Goal: Task Accomplishment & Management: Manage account settings

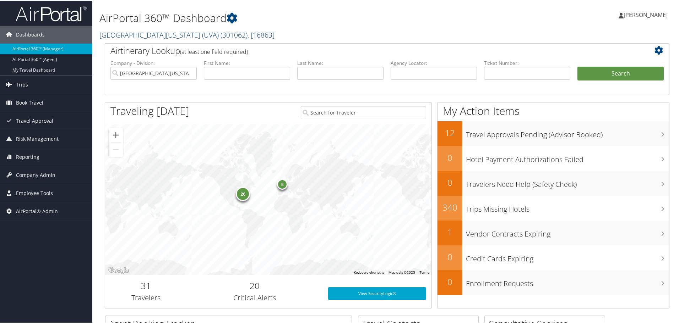
click at [220, 34] on span "( 301062 )" at bounding box center [233, 34] width 27 height 10
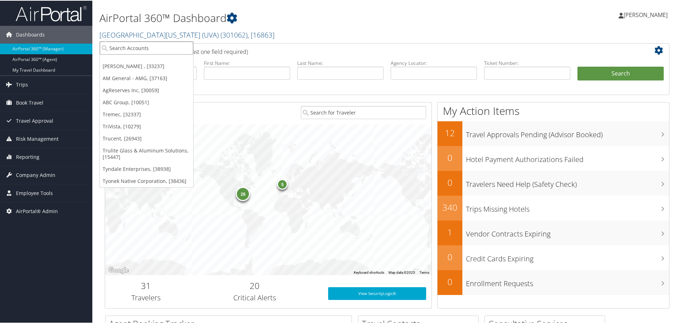
click at [140, 49] on input "search" at bounding box center [146, 47] width 93 height 13
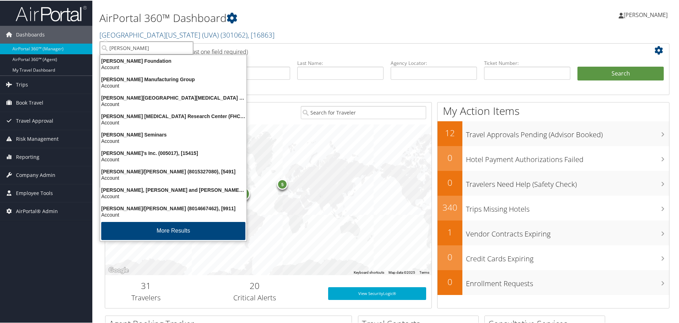
type input "fred hutch c"
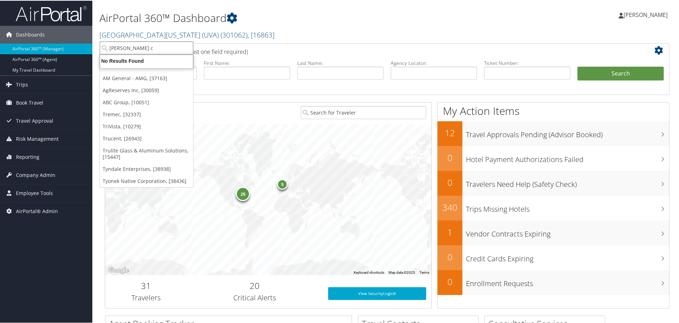
click at [144, 47] on input "fred hutch c" at bounding box center [146, 47] width 93 height 13
type input "fred hu"
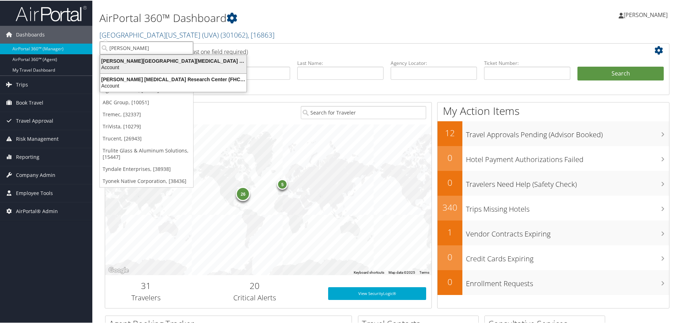
click at [141, 63] on div "Fred Hutchinson Cancer Center (301659), [40671]" at bounding box center [173, 60] width 155 height 6
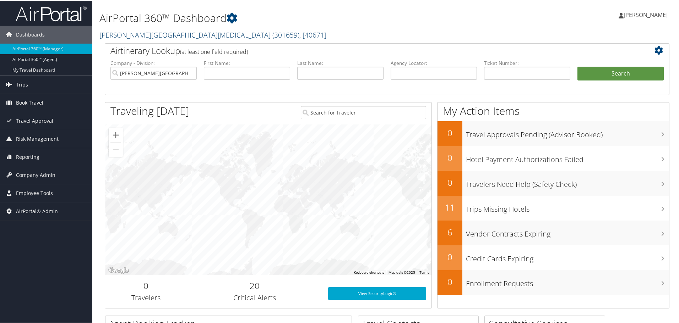
click at [299, 34] on span ", [ 40671 ]" at bounding box center [312, 34] width 27 height 10
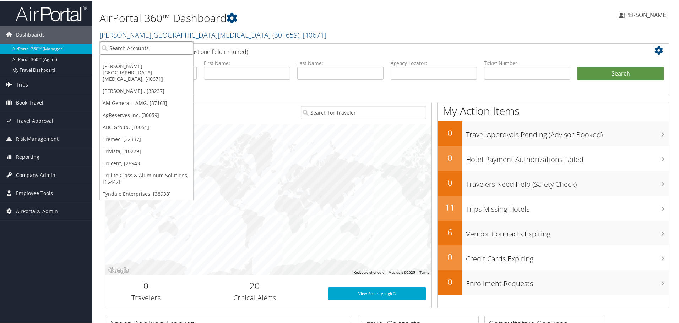
click at [152, 50] on input "search" at bounding box center [146, 47] width 93 height 13
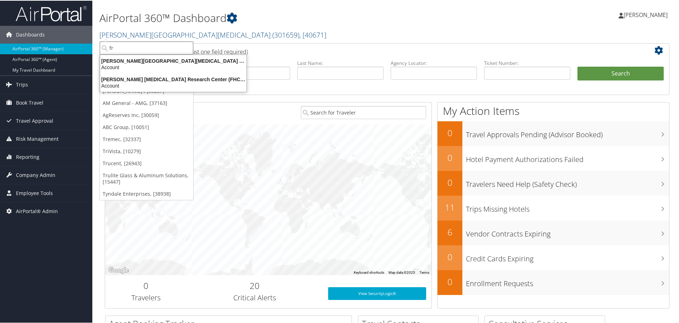
type input "f"
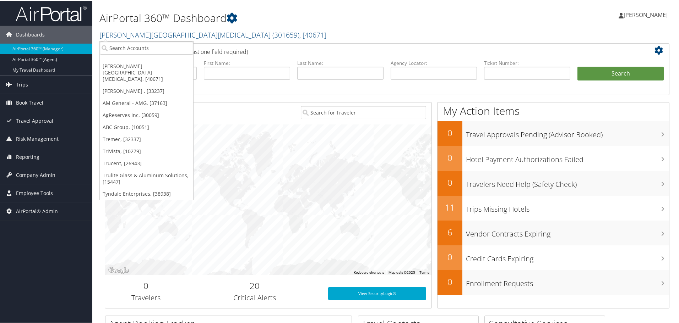
click at [306, 33] on h2 "[PERSON_NAME][GEOGRAPHIC_DATA][MEDICAL_DATA] ( 301659 ) , [ 40671 ]" at bounding box center [290, 34] width 383 height 12
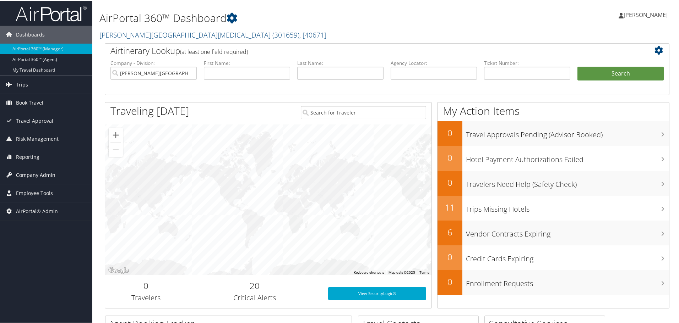
click at [28, 177] on span "Company Admin" at bounding box center [35, 175] width 39 height 18
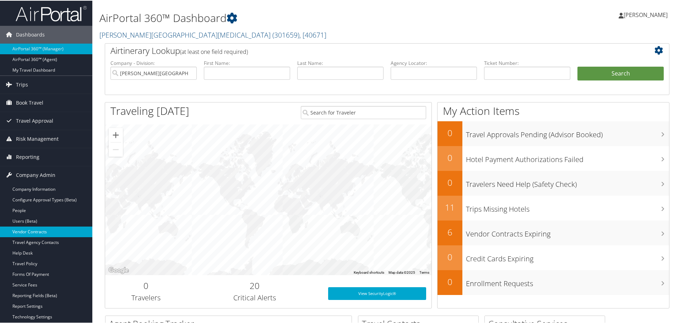
click at [28, 231] on link "Vendor Contracts" at bounding box center [46, 231] width 92 height 11
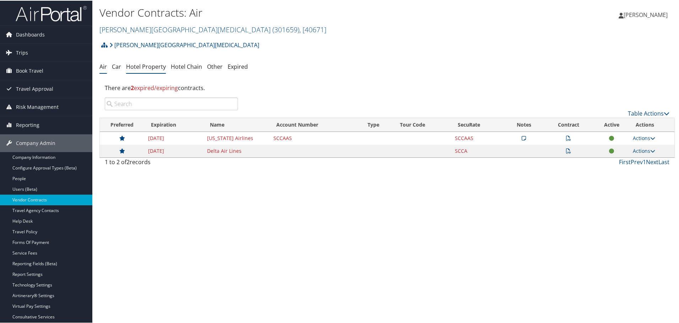
click at [145, 65] on link "Hotel Property" at bounding box center [146, 66] width 40 height 8
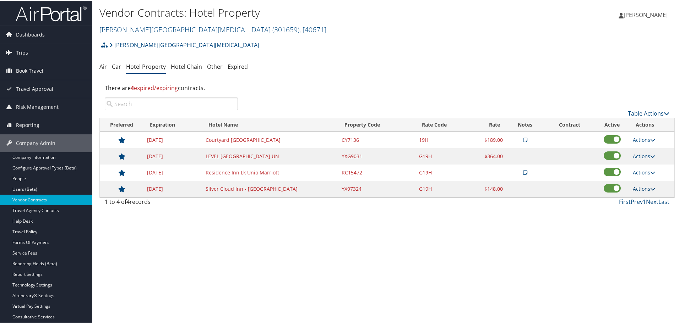
click at [650, 188] on icon at bounding box center [652, 188] width 5 height 5
click at [645, 198] on link "Edit" at bounding box center [644, 199] width 27 height 12
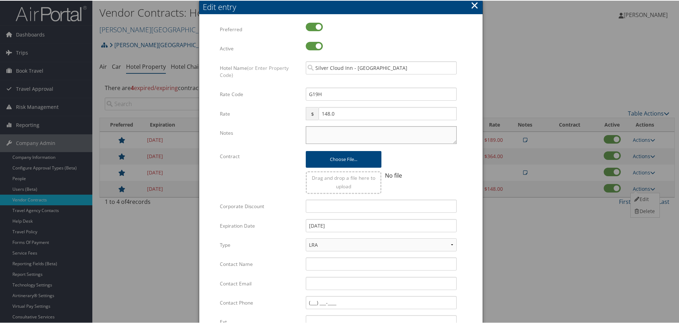
click at [316, 131] on textarea "Notes" at bounding box center [381, 135] width 151 height 18
paste textarea "Rates tested in TP+ Aug 2025;"
type textarea "Rates tested in TP+ Aug 2025;"
click at [347, 225] on input "[DATE]" at bounding box center [381, 225] width 151 height 13
type input "[DATE]"
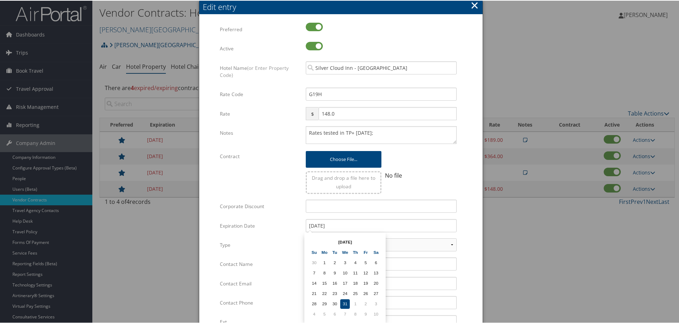
click at [462, 213] on form "Multiple values The selected items contain different values for this input. To …" at bounding box center [340, 217] width 269 height 390
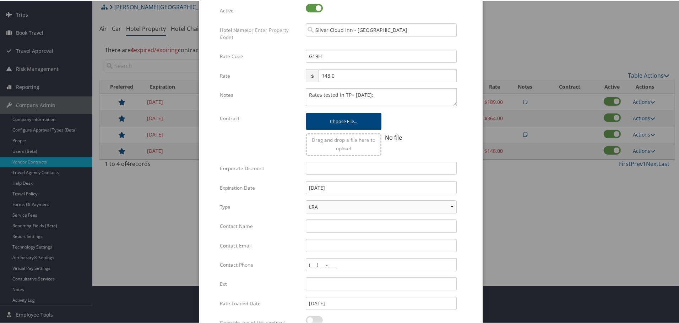
scroll to position [112, 0]
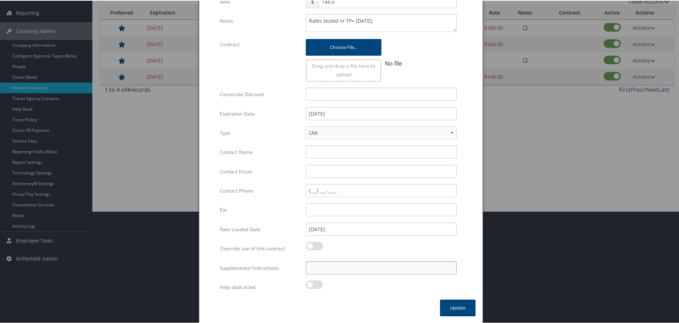
click at [342, 267] on input "Supplemental Instructions" at bounding box center [381, 267] width 151 height 13
paste input "SAB Prop ID -"
paste input "044856"
type input "SAB Prop ID - 044856"
click at [456, 304] on button "Update" at bounding box center [458, 307] width 36 height 17
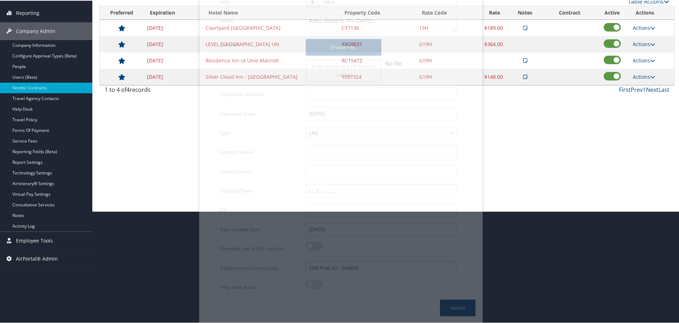
scroll to position [56, 0]
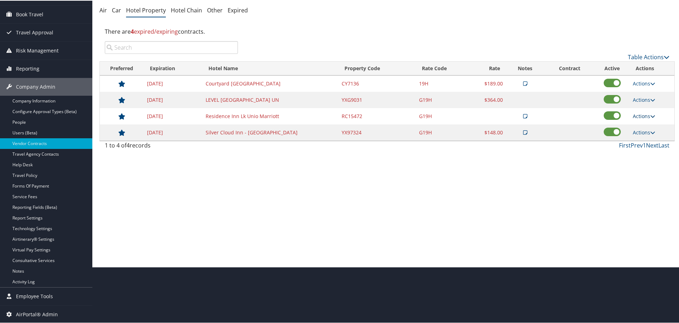
click at [644, 114] on link "Actions" at bounding box center [644, 115] width 22 height 7
click at [650, 135] on link "Edit" at bounding box center [650, 138] width 38 height 12
select select "NLRA"
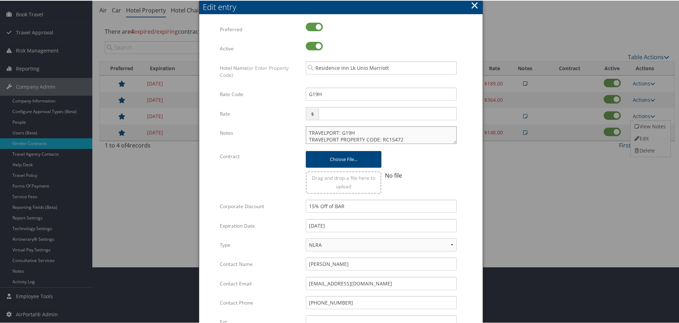
click at [306, 131] on textarea "TRAVELPORT: G19H TRAVELPORT PROPERTY CODE: RC15472" at bounding box center [381, 135] width 151 height 18
paste textarea "Rates tested in TP+ [DATE];"
type textarea "Rates tested in TP+ Aug 2025; TRAVELPORT: G19H TRAVELPORT PROPERTY CODE: RC15472"
click at [345, 225] on input "12/31/2024" at bounding box center [381, 225] width 151 height 13
type input "12/31/2025"
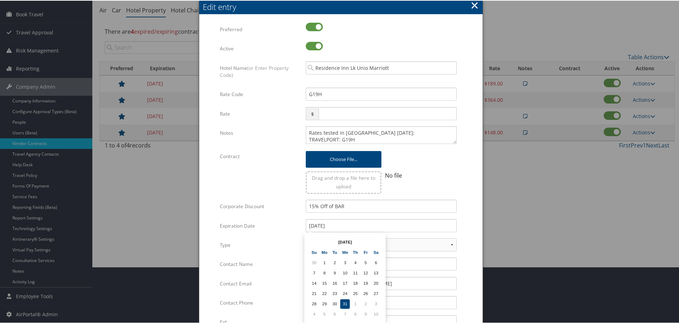
click at [470, 216] on form "Multiple values The selected items contain different values for this input. To …" at bounding box center [340, 217] width 269 height 390
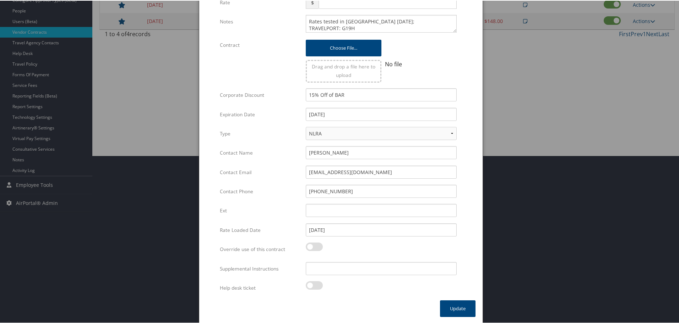
scroll to position [169, 0]
click at [332, 272] on input "Supplemental Instructions" at bounding box center [381, 267] width 151 height 13
paste input "SAB Prop ID -"
paste input "027140"
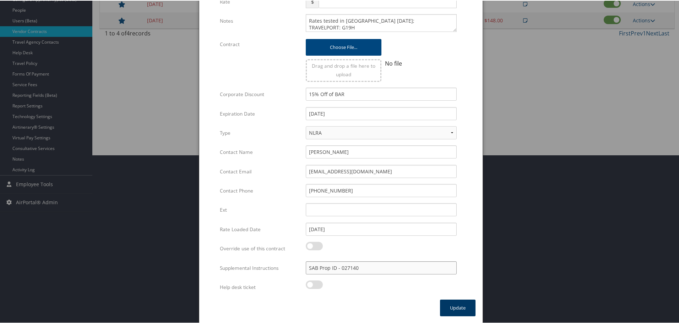
type input "SAB Prop ID - 027140"
click at [457, 302] on button "Update" at bounding box center [458, 307] width 36 height 17
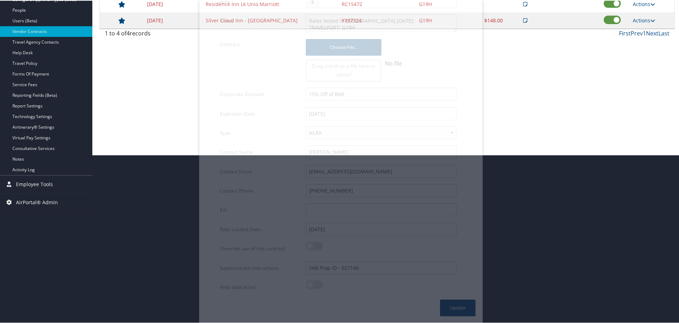
scroll to position [56, 0]
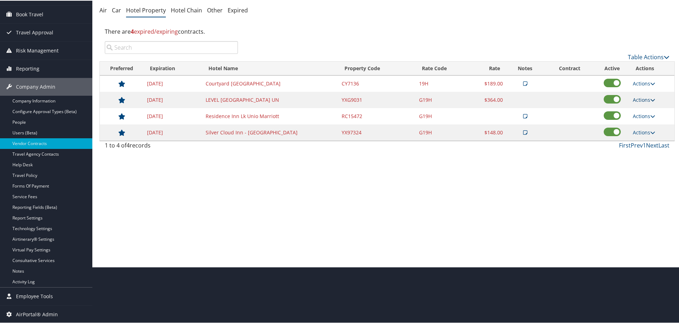
click at [650, 99] on icon at bounding box center [652, 99] width 5 height 5
click at [647, 108] on link "Edit" at bounding box center [644, 110] width 27 height 12
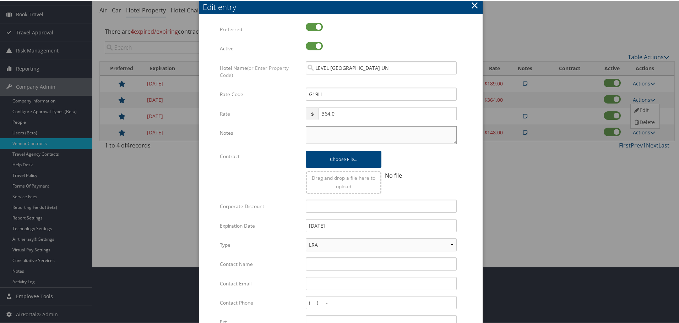
click at [332, 133] on textarea "Notes" at bounding box center [381, 135] width 151 height 18
paste textarea "Rates tested in TP+ [DATE];"
type textarea "Rates tested in TP+ [DATE];"
click at [363, 231] on input "12/31/2024" at bounding box center [381, 225] width 151 height 13
type input "[DATE]"
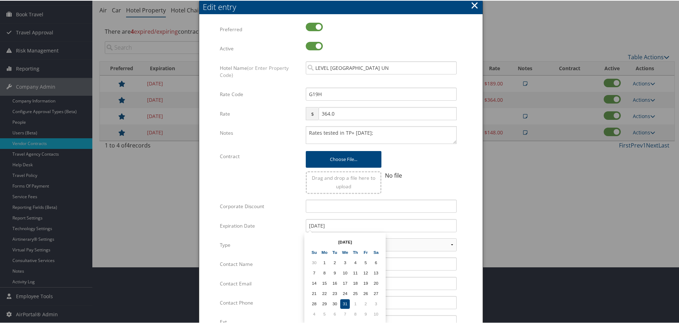
click at [465, 226] on form "Multiple values The selected items contain different values for this input. To …" at bounding box center [340, 217] width 269 height 390
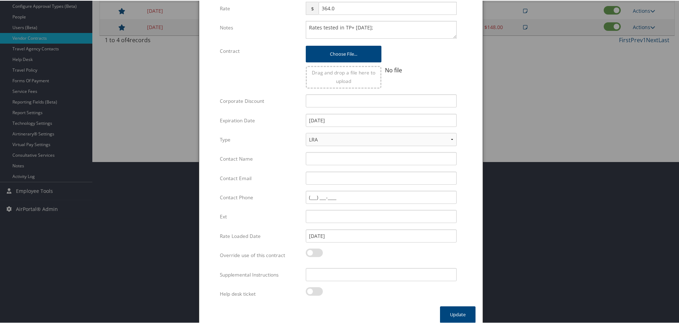
scroll to position [169, 0]
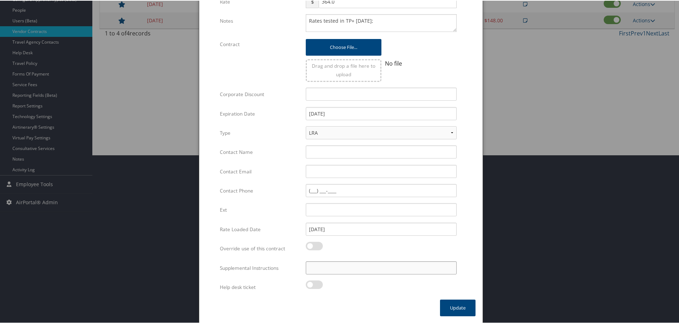
click at [373, 269] on input "Supplemental Instructions" at bounding box center [381, 267] width 151 height 13
paste input "SAB Prop ID -"
paste input "395146"
type input "SAB Prop ID - 395146"
click at [459, 306] on button "Update" at bounding box center [458, 307] width 36 height 17
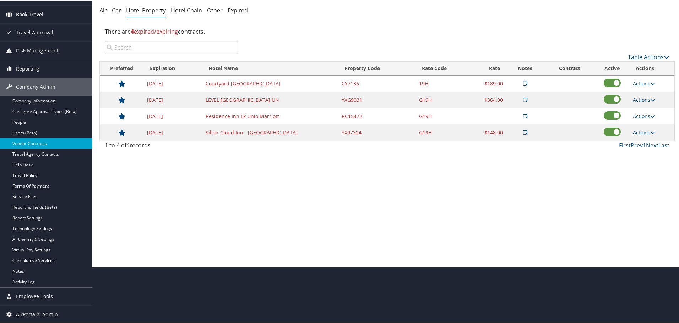
scroll to position [56, 0]
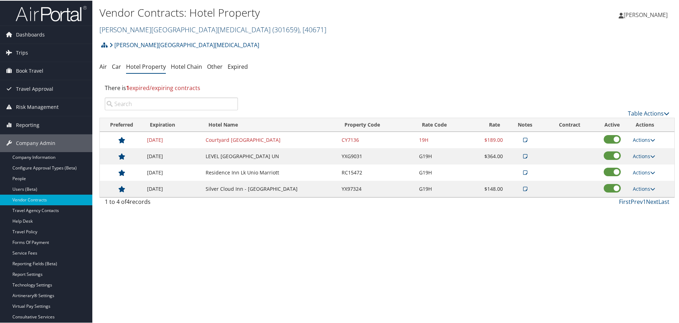
click at [181, 31] on link "[PERSON_NAME][GEOGRAPHIC_DATA][MEDICAL_DATA] ( 301659 ) , [ 40671 ]" at bounding box center [212, 29] width 227 height 10
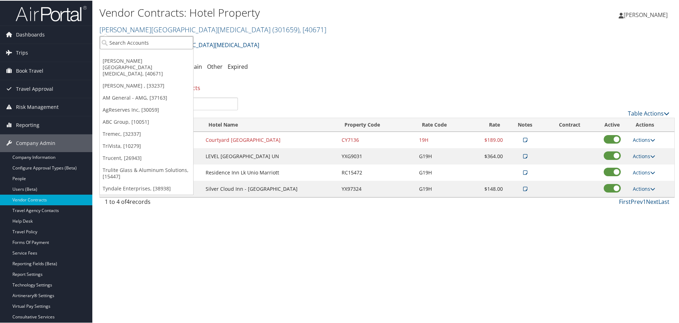
click at [171, 43] on input "search" at bounding box center [146, 42] width 93 height 13
type input "1-800"
click at [149, 53] on div "1-800 CONTACTS (5988), [1128]" at bounding box center [148, 55] width 105 height 6
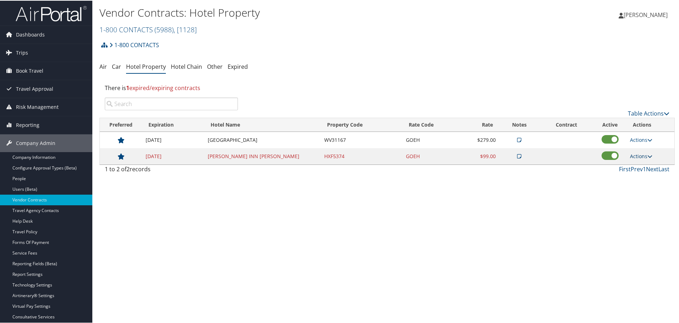
click at [642, 154] on link "Actions" at bounding box center [641, 155] width 22 height 7
click at [641, 178] on link "Edit" at bounding box center [645, 178] width 38 height 12
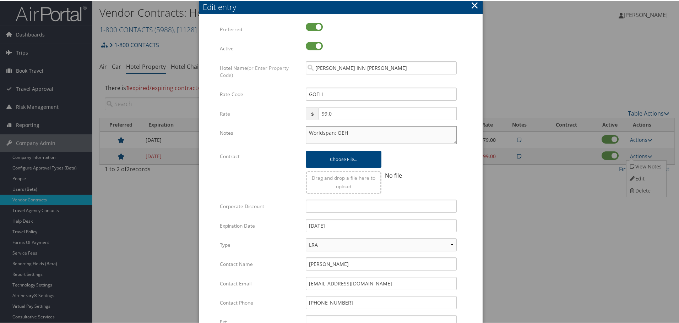
click at [308, 131] on textarea "Worldspan: OEH" at bounding box center [381, 135] width 151 height 18
paste textarea "Rates tested in TP+ Aug 2025;"
type textarea "Rates tested in TP+ Aug 2025; Worldspan: OEH"
click at [351, 226] on input "12/31/2024" at bounding box center [381, 225] width 151 height 13
type input "12/31/2025"
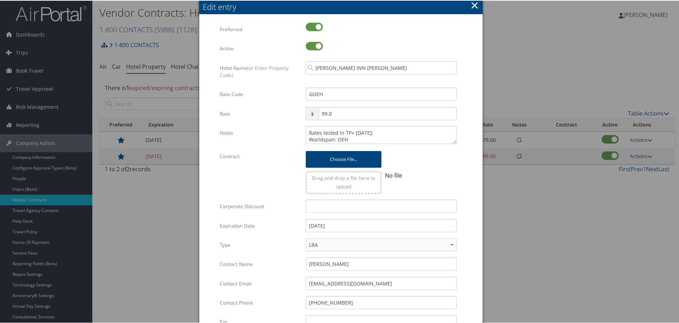
click at [465, 226] on form "Multiple values The selected items contain different values for this input. To …" at bounding box center [340, 217] width 269 height 390
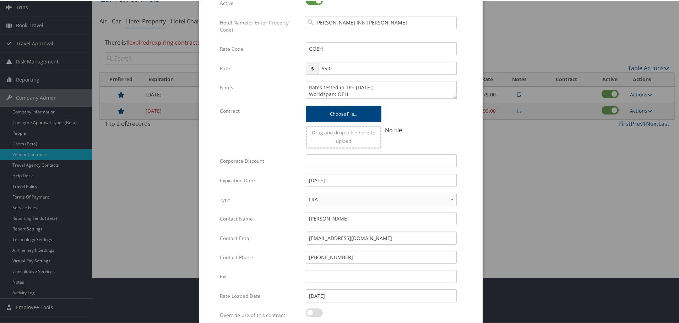
scroll to position [112, 0]
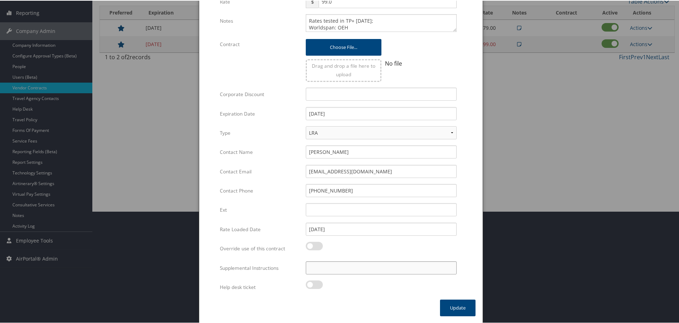
click at [369, 268] on input "Supplemental Instructions" at bounding box center [381, 267] width 151 height 13
paste input "SAB Prop ID -"
paste input "328158"
type input "SAB Prop ID - 328158"
click at [457, 307] on button "Update" at bounding box center [458, 307] width 36 height 17
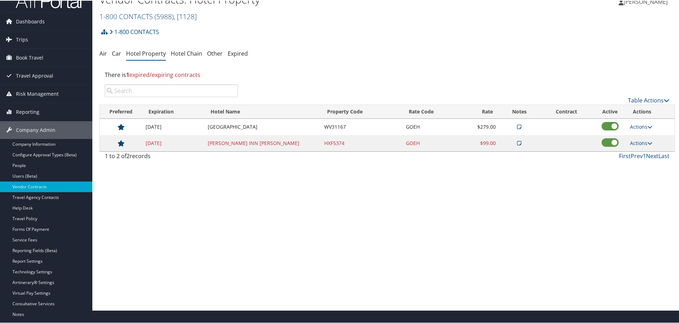
scroll to position [0, 0]
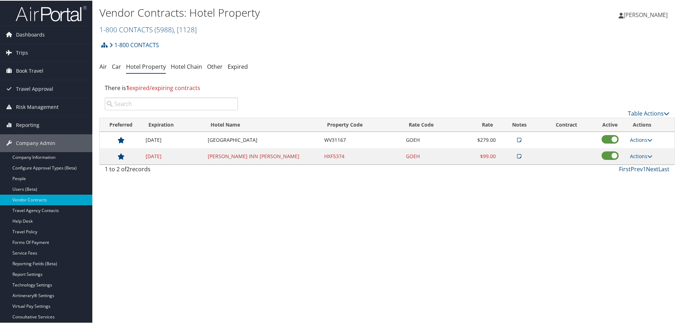
click at [173, 20] on div "Vendor Contracts: Hotel Property 1-800 CONTACTS ( 5988 ) , [ 1128 ] Fred Hutchi…" at bounding box center [290, 20] width 383 height 30
click at [174, 27] on span "( 5988 )" at bounding box center [163, 29] width 19 height 10
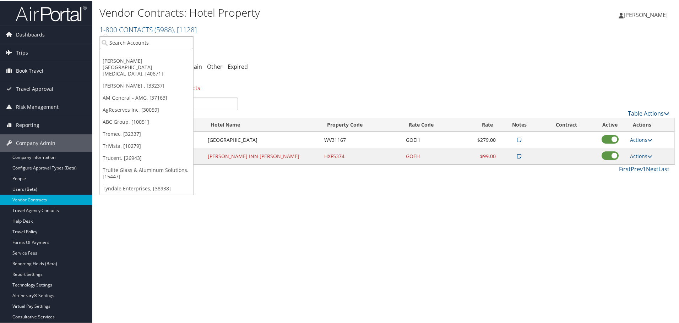
click at [158, 40] on input "search" at bounding box center [146, 42] width 93 height 13
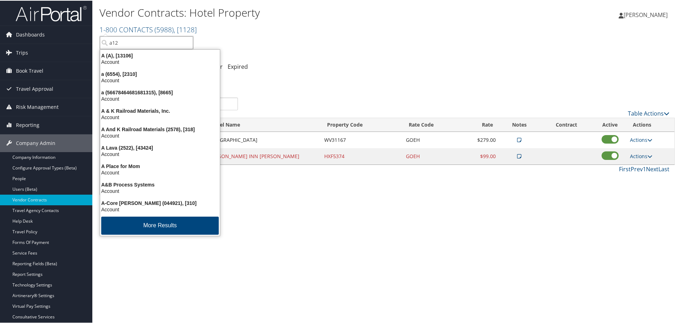
type input "a123"
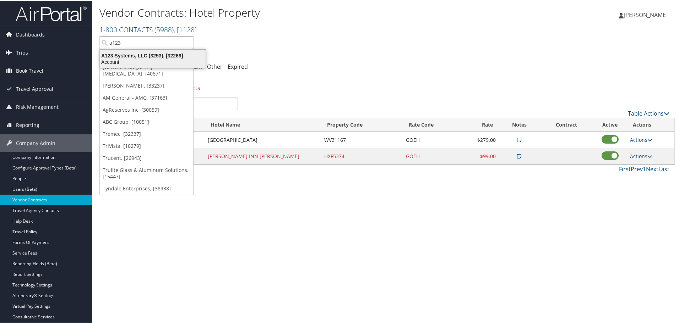
click at [152, 61] on div "Account" at bounding box center [153, 61] width 114 height 6
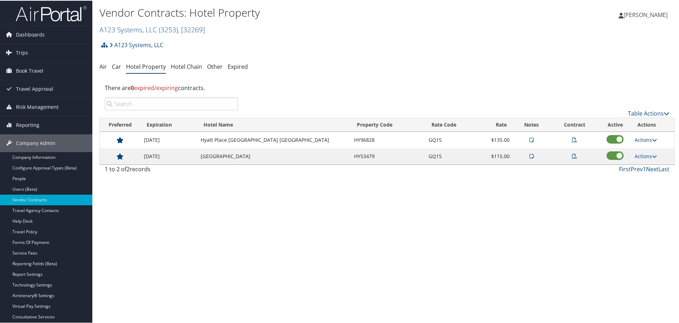
click at [637, 137] on link "Actions" at bounding box center [645, 139] width 22 height 7
click at [647, 171] on link "Edit" at bounding box center [651, 174] width 45 height 12
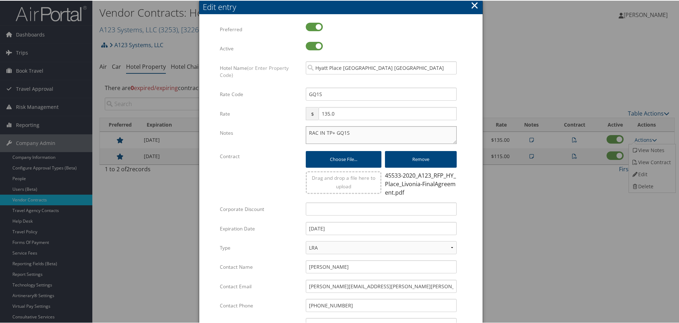
click at [307, 129] on textarea "RAC IN TP+ GQ1S" at bounding box center [381, 135] width 151 height 18
paste textarea "Rates tested in TP+ Aug 2025;"
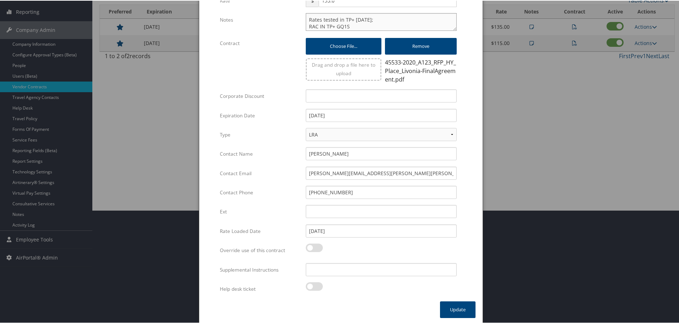
scroll to position [115, 0]
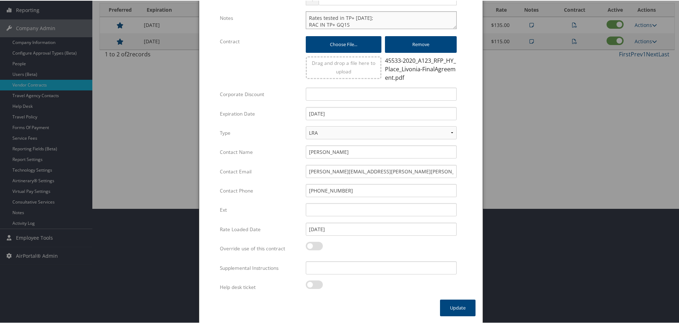
type textarea "Rates tested in TP+ Aug 2025; RAC IN TP+ GQ1S"
click at [325, 272] on input "Supplemental Instructions" at bounding box center [381, 267] width 151 height 13
paste input "SAB Prop ID -"
paste input "045533"
type input "SAB Prop ID - 045533"
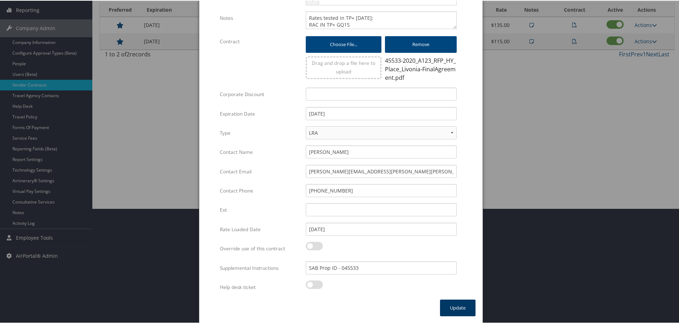
click at [454, 307] on button "Update" at bounding box center [458, 307] width 36 height 17
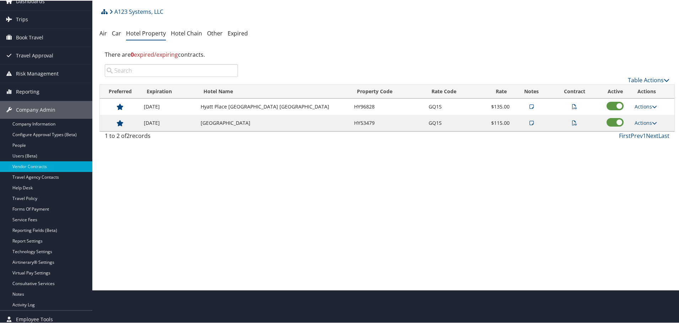
scroll to position [0, 0]
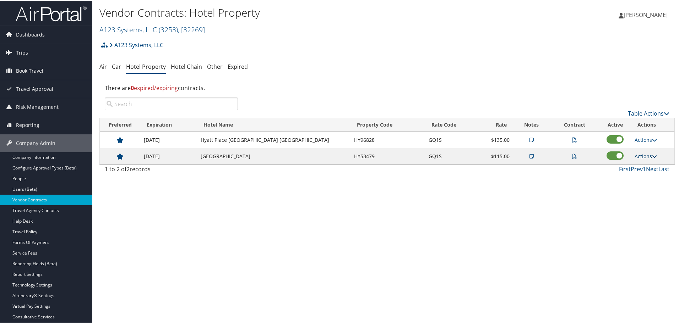
click at [637, 154] on link "Actions" at bounding box center [645, 155] width 22 height 7
click at [635, 185] on link "Edit" at bounding box center [651, 190] width 45 height 12
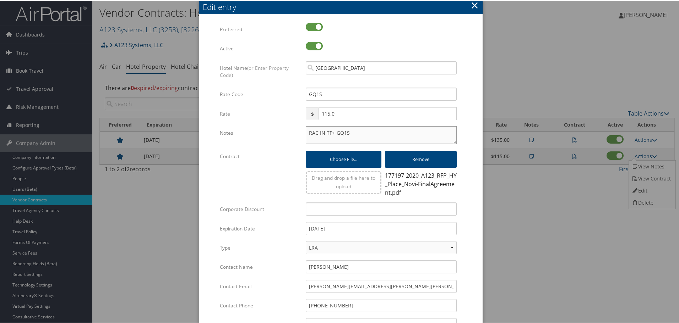
click at [306, 132] on textarea "RAC IN TP+ GQ1S" at bounding box center [381, 135] width 151 height 18
paste textarea "Rates tested in TP+ [DATE];"
type textarea "Rates tested in TP+ Aug 2025; RAC IN TP+ GQ1S"
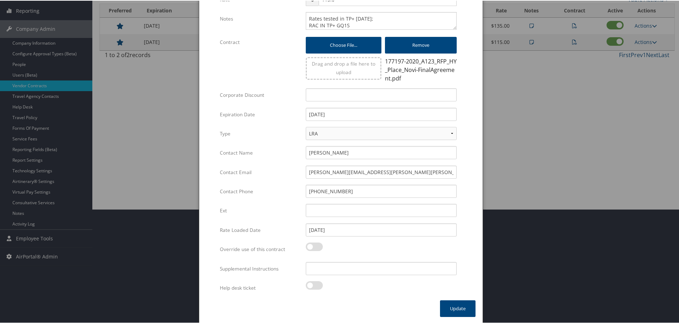
scroll to position [115, 0]
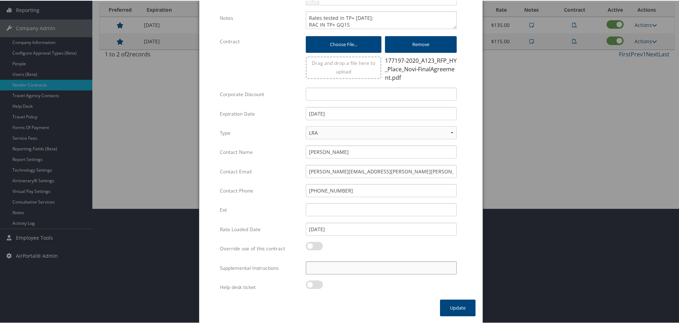
click at [337, 270] on input "Supplemental Instructions" at bounding box center [381, 267] width 151 height 13
paste input "SAB Prop ID -"
paste input "177197"
type input "SAB Prop ID - 177197"
click at [460, 309] on button "Update" at bounding box center [458, 307] width 36 height 17
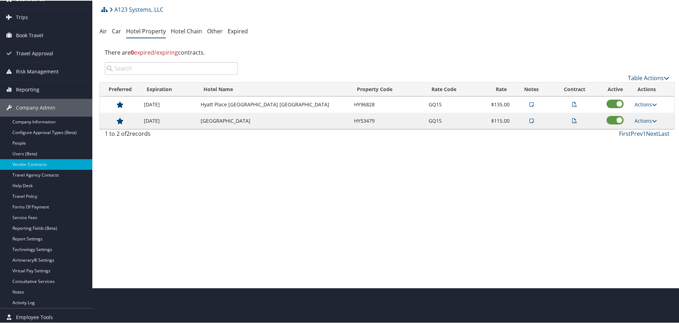
scroll to position [0, 0]
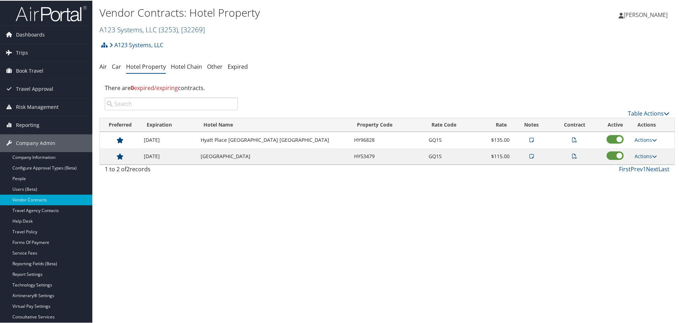
click at [163, 33] on span "( 3253 )" at bounding box center [168, 29] width 19 height 10
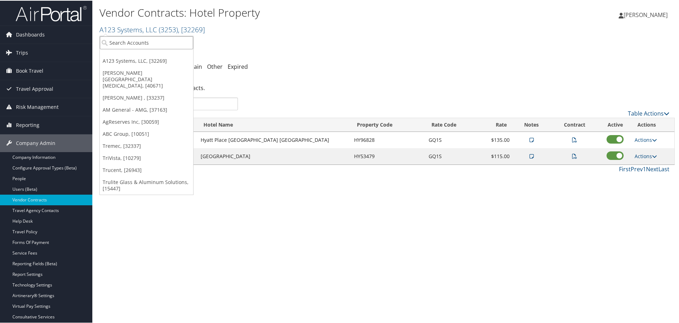
click at [155, 39] on input "search" at bounding box center [146, 42] width 93 height 13
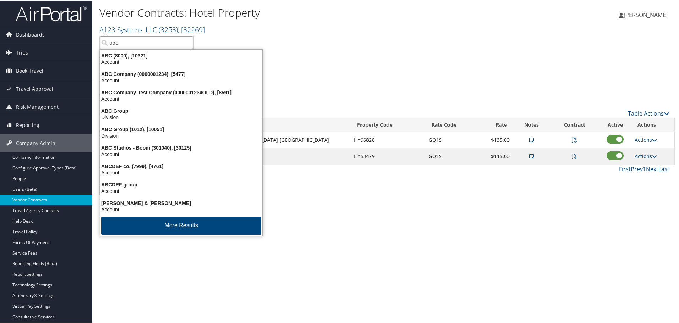
type input "abc g"
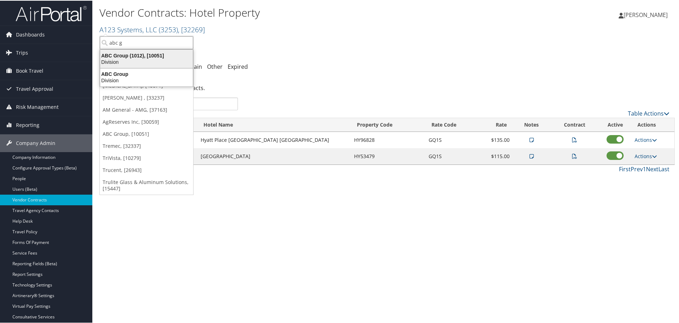
click at [150, 55] on div "ABC Group (1012), [10051]" at bounding box center [146, 55] width 101 height 6
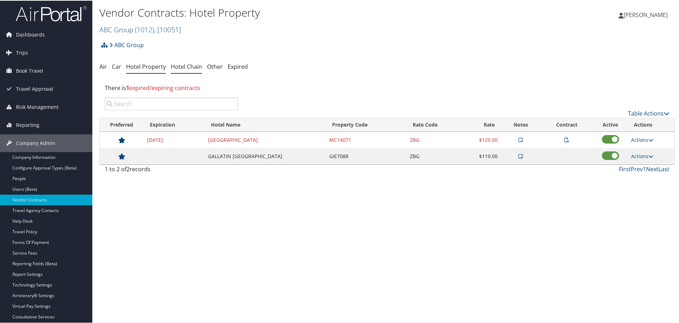
click at [185, 66] on link "Hotel Chain" at bounding box center [186, 66] width 31 height 8
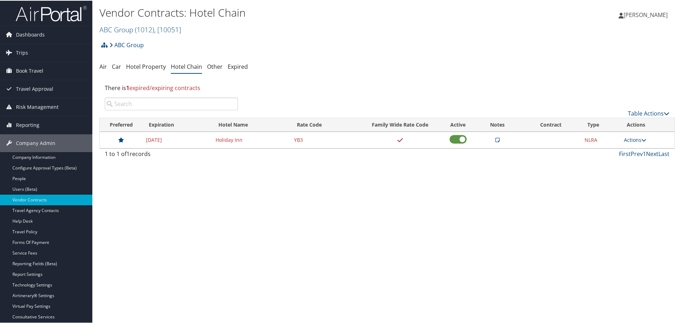
click at [635, 137] on link "Actions" at bounding box center [635, 139] width 22 height 7
click at [633, 162] on link "Edit" at bounding box center [641, 162] width 38 height 12
select select "NLRA"
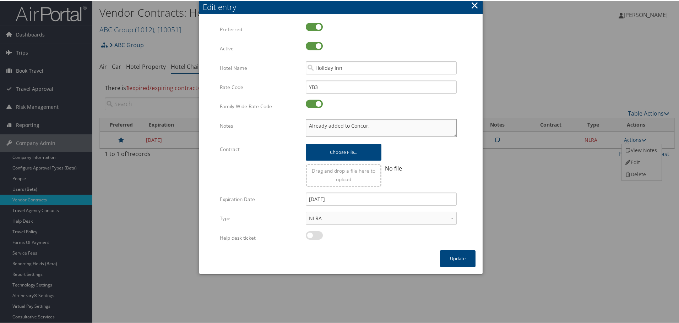
click at [306, 126] on textarea "Already added to Concur." at bounding box center [381, 128] width 151 height 18
paste textarea "Rates tested in TP+ [DATE];"
type textarea "Rates tested in TP+ [DATE]; Already added to Concur."
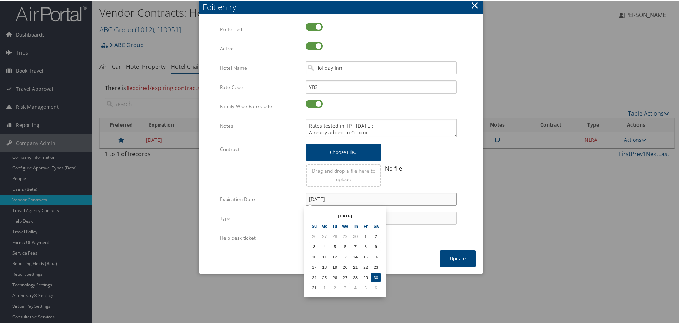
drag, startPoint x: 344, startPoint y: 197, endPoint x: 271, endPoint y: 201, distance: 74.0
click at [271, 201] on div "Expiration Date [DATE] Multiple values The selected items contain different val…" at bounding box center [341, 201] width 242 height 19
click at [405, 244] on div at bounding box center [381, 239] width 151 height 16
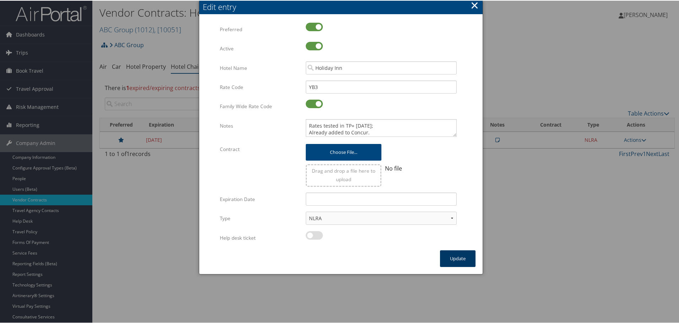
click at [448, 260] on button "Update" at bounding box center [458, 258] width 36 height 17
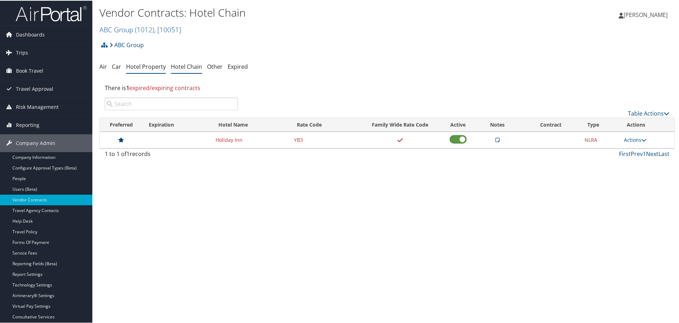
click at [152, 66] on link "Hotel Property" at bounding box center [146, 66] width 40 height 8
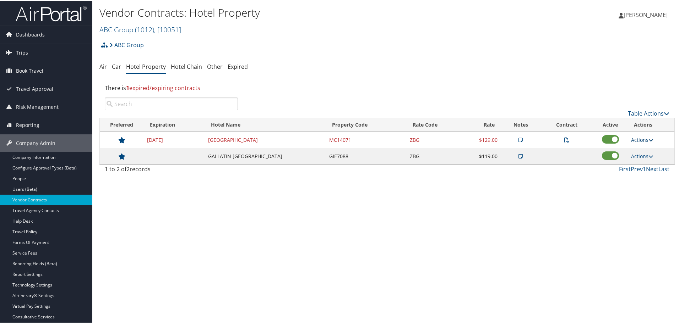
click at [640, 138] on link "Actions" at bounding box center [642, 139] width 22 height 7
click at [649, 172] on link "Edit" at bounding box center [651, 174] width 45 height 12
select select "NLRA"
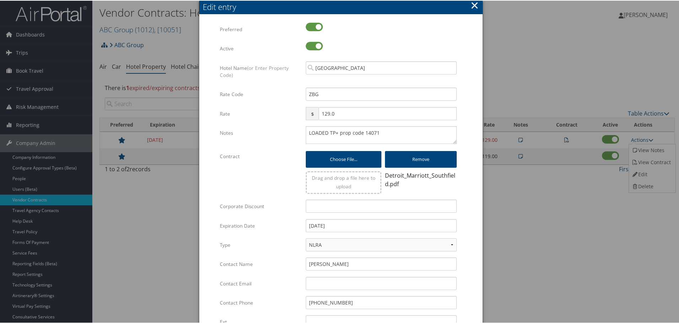
click at [304, 132] on div "LOADED TP+ prop code 14071 2019 rate includes wifi. 24 cxl Multiple values The …" at bounding box center [381, 137] width 162 height 23
click at [306, 132] on textarea "LOADED TP+ prop code 14071 2019 rate includes wifi. 24 cxl" at bounding box center [381, 135] width 151 height 18
paste textarea "Rates tested in TP+ [DATE];"
type textarea "Rates tested in TP+ Aug 2025; LOADED TP+ prop code 14071 2019 rate includes wif…"
click at [348, 228] on input "12/31/2024" at bounding box center [381, 225] width 151 height 13
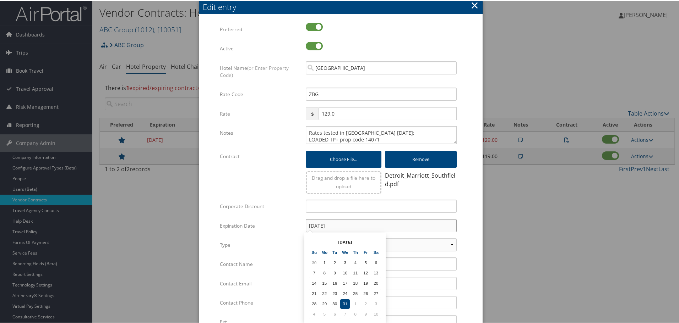
type input "[DATE]"
click at [470, 238] on form "Multiple values The selected items contain different values for this input. To …" at bounding box center [340, 217] width 269 height 390
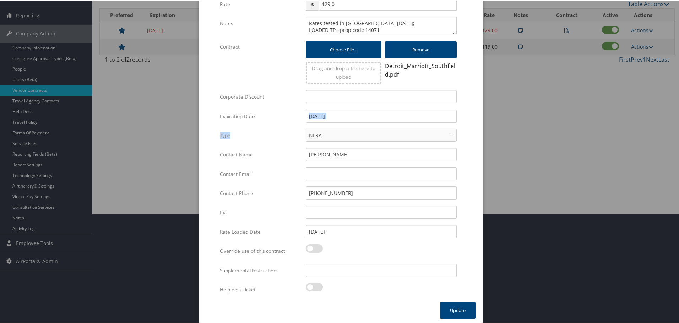
scroll to position [112, 0]
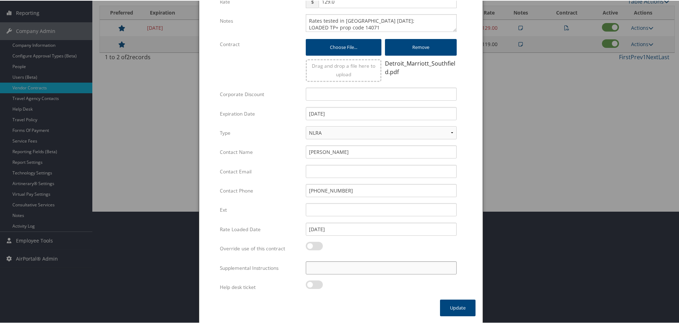
click at [337, 268] on input "Supplemental Instructions" at bounding box center [381, 267] width 151 height 13
paste input "SAB Prop ID -"
paste input "019514"
type input "SAB Prop ID - 019514"
click at [458, 312] on button "Update" at bounding box center [458, 307] width 36 height 17
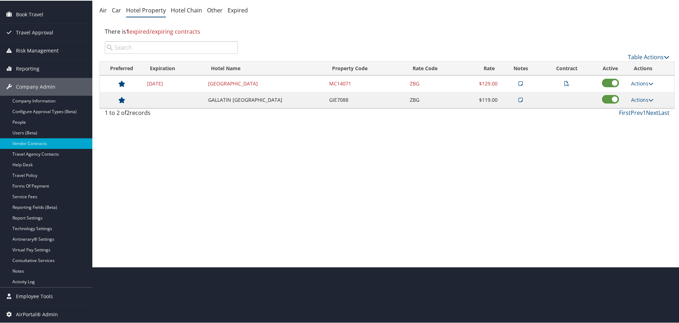
scroll to position [56, 0]
click at [634, 100] on link "Actions" at bounding box center [642, 99] width 22 height 7
click at [639, 120] on link "Edit" at bounding box center [648, 122] width 38 height 12
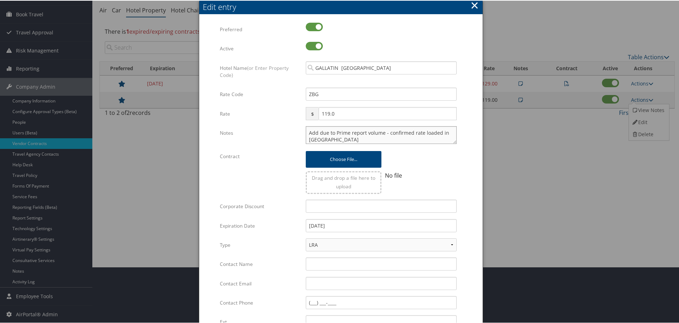
click at [306, 132] on textarea "Add due to Prime report volume - confirmed rate loaded in GDS" at bounding box center [381, 135] width 151 height 18
paste textarea "Rates tested in TP+ [DATE];"
type textarea "Rates tested in TP+ Aug 2025; Add due to Prime report volume - confirmed rate l…"
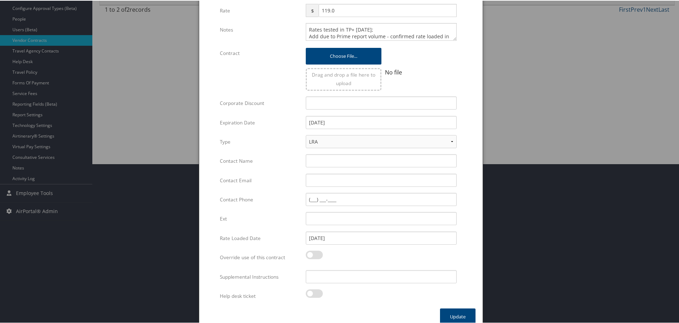
scroll to position [169, 0]
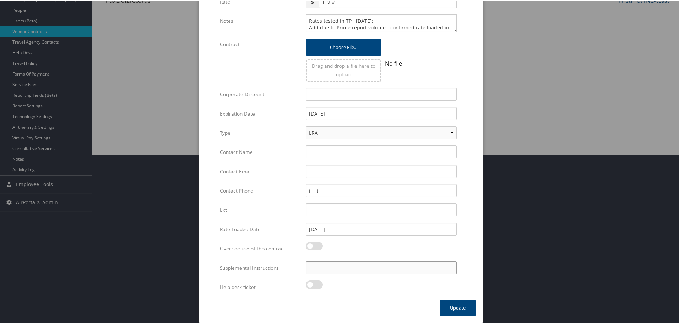
click at [348, 269] on input "Supplemental Instructions" at bounding box center [381, 267] width 151 height 13
paste input "SAB Prop ID -"
paste input "322104"
type input "SAB Prop ID - 322104"
click at [452, 305] on button "Update" at bounding box center [458, 307] width 36 height 17
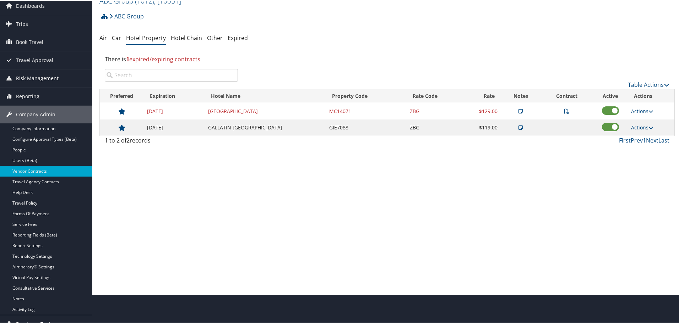
scroll to position [0, 0]
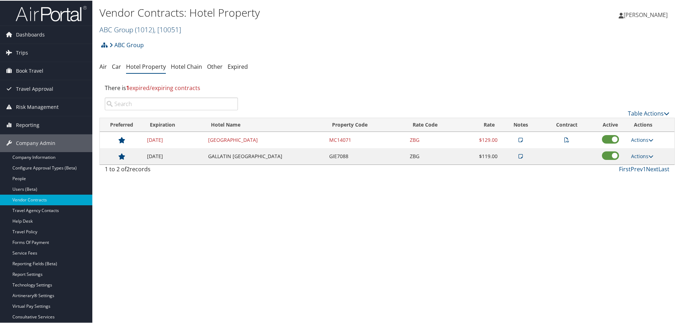
click at [172, 29] on span ", [ 10051 ]" at bounding box center [167, 29] width 27 height 10
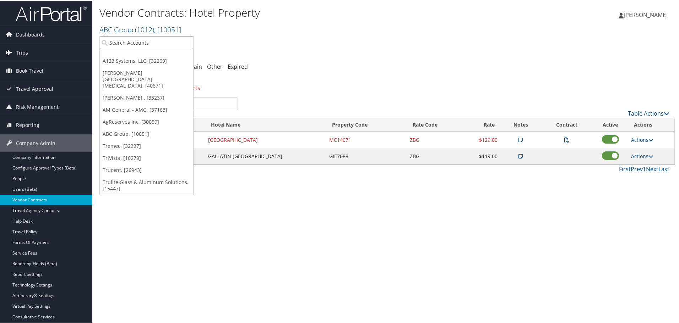
click at [156, 44] on input "search" at bounding box center [146, 42] width 93 height 13
type input "accurate p"
click at [153, 56] on div "Accurate Personnel (301475), [38989]" at bounding box center [157, 55] width 122 height 6
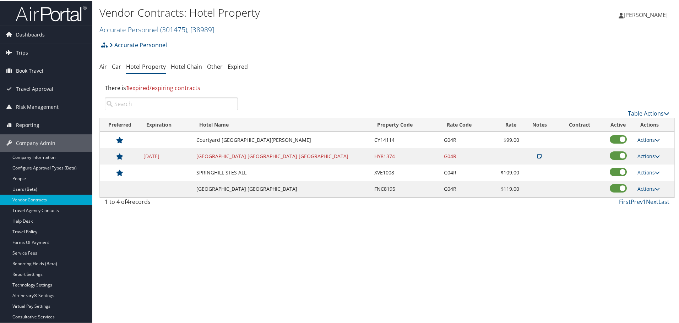
click at [642, 139] on link "Actions" at bounding box center [648, 139] width 22 height 7
click at [646, 148] on link "Edit" at bounding box center [644, 150] width 27 height 12
select select "NLRA"
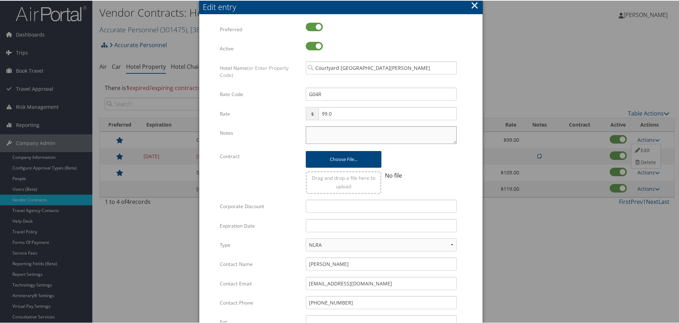
click at [319, 132] on textarea "Notes" at bounding box center [381, 135] width 151 height 18
paste textarea "Rates tested in TP+ [DATE];"
type textarea "Rates tested in TP+ [DATE];"
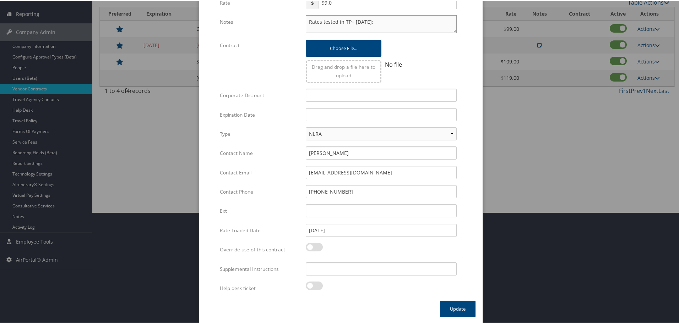
scroll to position [112, 0]
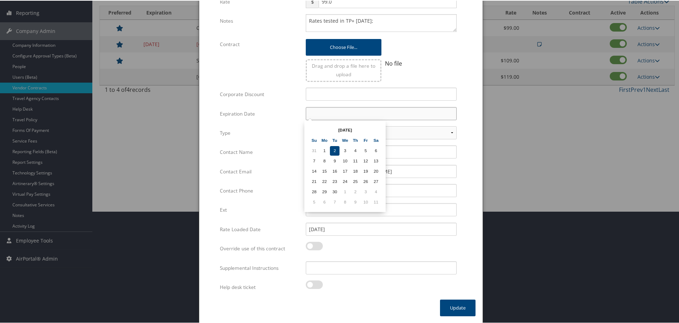
click at [327, 115] on input "text" at bounding box center [381, 113] width 151 height 13
type input "[DATE]"
click at [300, 119] on div "12/31/2025 Multiple values The selected items contain different values for this…" at bounding box center [381, 116] width 162 height 19
click at [337, 266] on input "Supplemental Instructions" at bounding box center [381, 267] width 151 height 13
paste input "SAB Prop ID -"
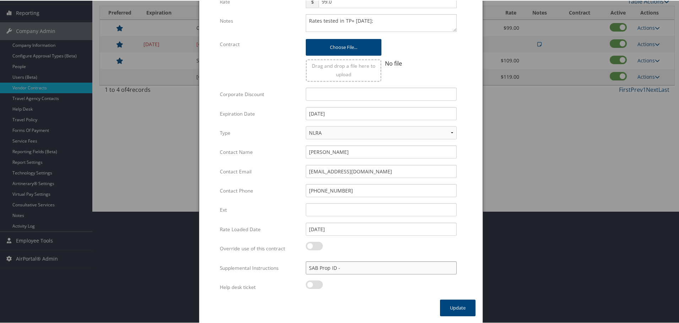
paste input "017490"
type input "SAB Prop ID - 017490"
click at [451, 302] on button "Update" at bounding box center [458, 307] width 36 height 17
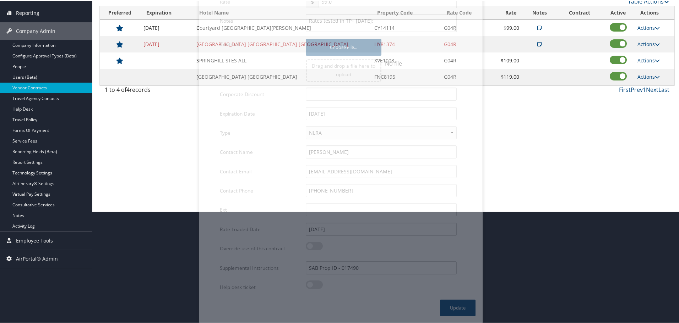
scroll to position [56, 0]
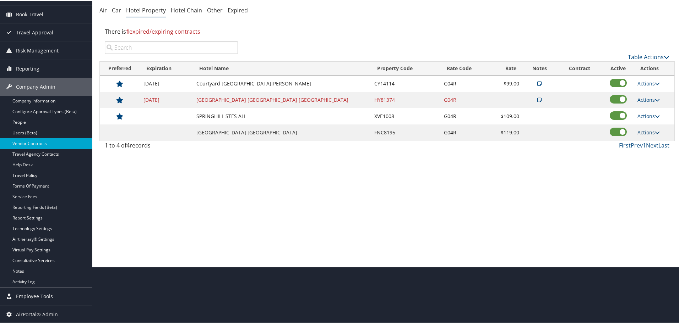
click at [645, 131] on link "Actions" at bounding box center [648, 132] width 22 height 7
click at [648, 144] on link "Edit" at bounding box center [644, 142] width 27 height 12
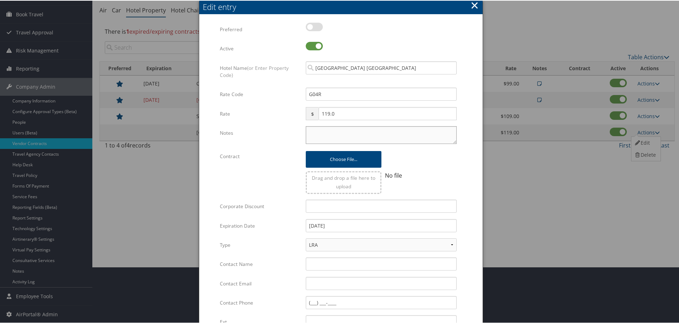
click at [321, 138] on textarea "Notes" at bounding box center [381, 135] width 151 height 18
paste textarea "Rates tested in TP+ [DATE];"
type textarea "Rates tested in TP+ [DATE];"
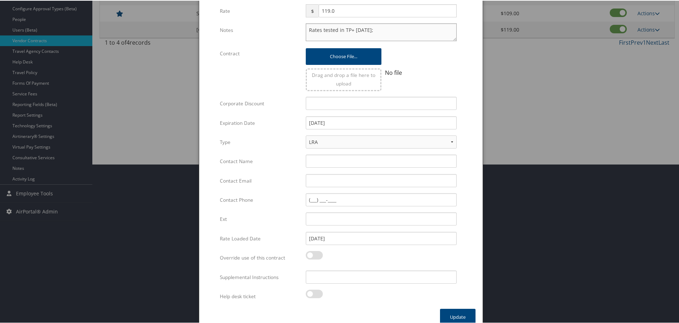
scroll to position [169, 0]
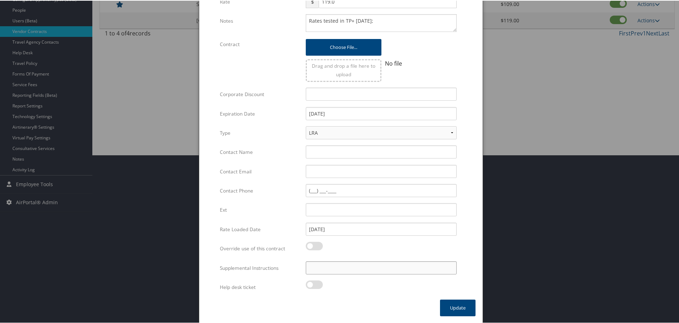
click at [336, 274] on input "Supplemental Instructions" at bounding box center [381, 267] width 151 height 13
paste input "SAB Prop ID -"
paste input "311043"
type input "SAB Prop ID - 311043"
click at [447, 305] on button "Update" at bounding box center [458, 307] width 36 height 17
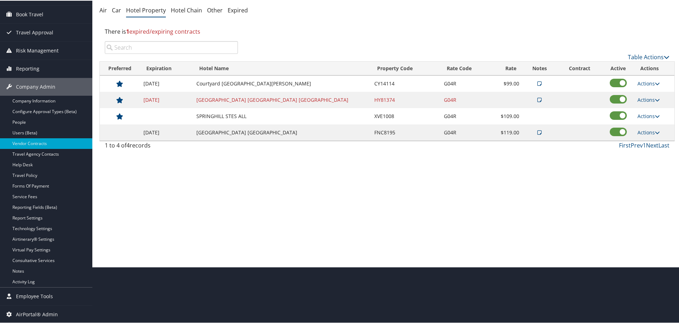
scroll to position [56, 0]
click at [655, 97] on icon at bounding box center [657, 99] width 5 height 5
click at [643, 120] on link "Edit" at bounding box center [650, 122] width 38 height 12
select select "NLRA"
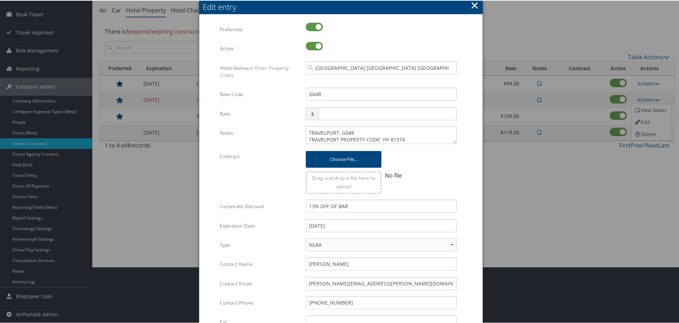
click at [302, 133] on div "TRAVELPORT: G04R TRAVELPORT PROPERTY CODE: HY 81374 Multiple values The selecte…" at bounding box center [381, 137] width 162 height 23
click at [307, 131] on textarea "TRAVELPORT: G04R TRAVELPORT PROPERTY CODE: HY 81374" at bounding box center [381, 135] width 151 height 18
paste textarea "Rates tested in TP+ [DATE];"
type textarea "Rates tested in TP+ Aug 2025; TRAVELPORT: G04R TRAVELPORT PROPERTY CODE: HY 813…"
click at [348, 224] on input "12/31/2024" at bounding box center [381, 225] width 151 height 13
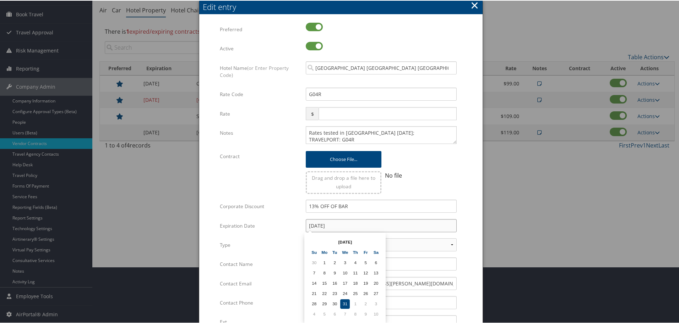
type input "12/31/2025"
click at [463, 214] on form "Multiple values The selected items contain different values for this input. To …" at bounding box center [340, 217] width 269 height 390
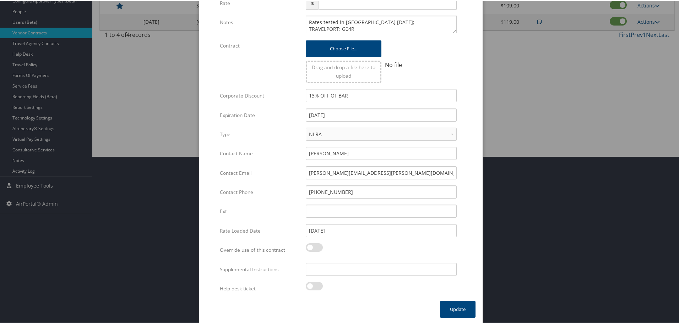
scroll to position [169, 0]
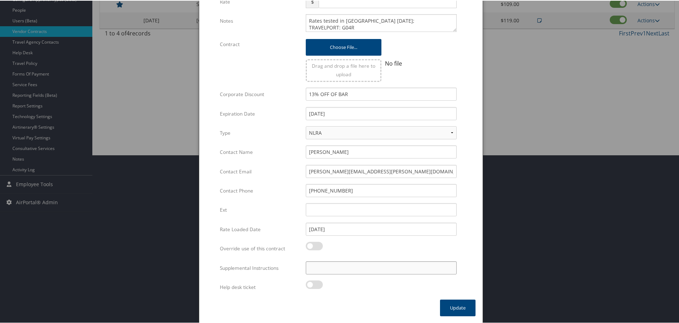
click at [356, 267] on input "Supplemental Instructions" at bounding box center [381, 267] width 151 height 13
paste input "SAB Prop ID -"
paste input "032593"
type input "SAB Prop ID - 032593"
click at [469, 309] on button "Update" at bounding box center [458, 307] width 36 height 17
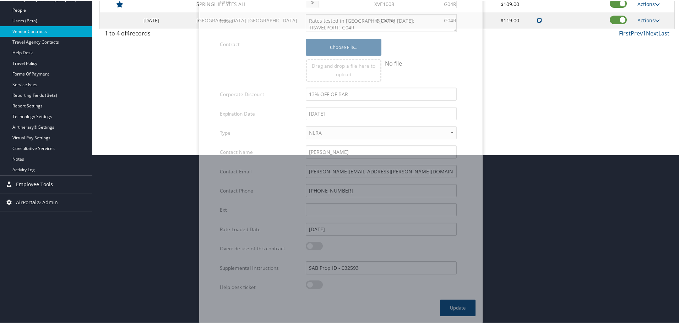
scroll to position [56, 0]
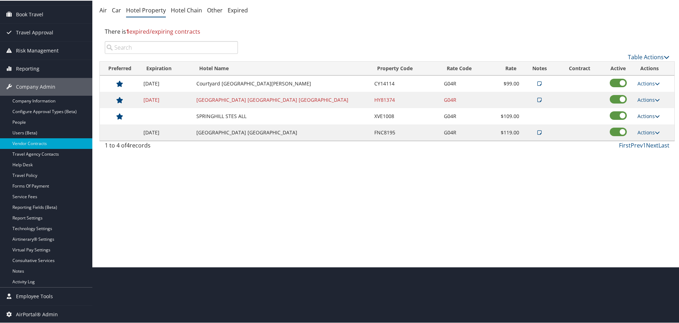
click at [648, 116] on link "Actions" at bounding box center [648, 115] width 22 height 7
click at [647, 127] on link "Edit" at bounding box center [644, 126] width 27 height 12
select select "NLRA"
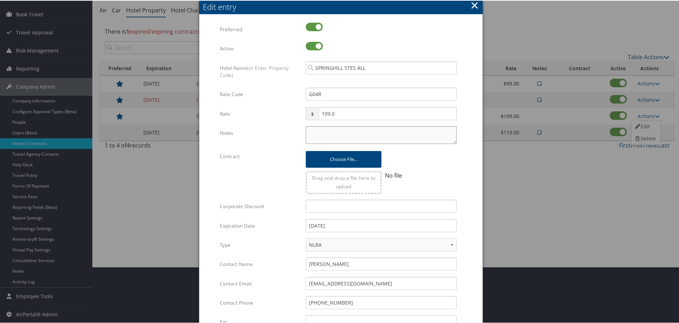
click at [332, 135] on textarea "Notes" at bounding box center [381, 135] width 151 height 18
paste textarea "Rates tested in TP+ [DATE];"
type textarea "Rates tested in TP+ [DATE];"
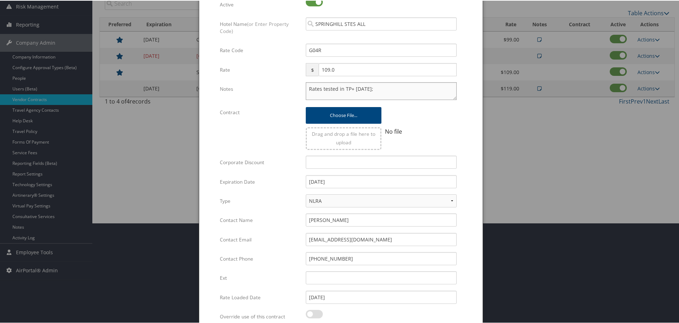
scroll to position [169, 0]
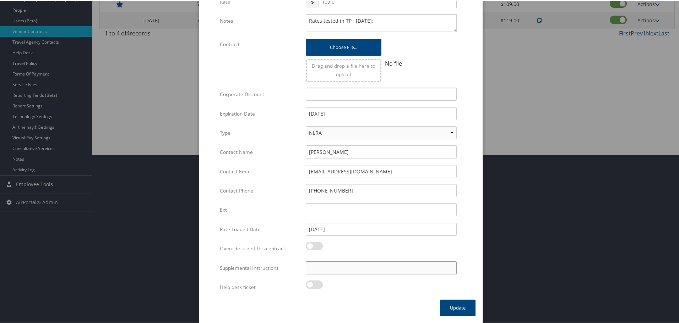
click at [338, 264] on input "Supplemental Instructions" at bounding box center [381, 267] width 151 height 13
paste input "SAB Prop ID -"
paste input "057634"
type input "SAB Prop ID - 057634"
click at [451, 304] on button "Update" at bounding box center [458, 307] width 36 height 17
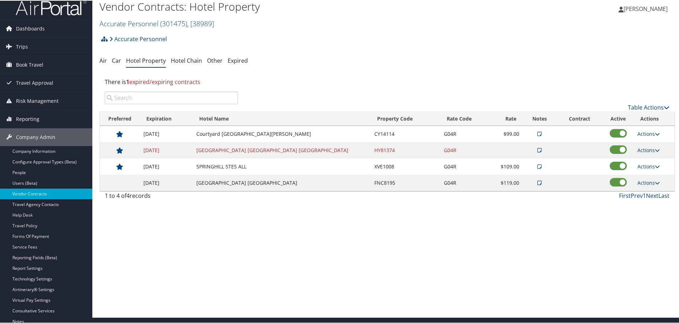
scroll to position [0, 0]
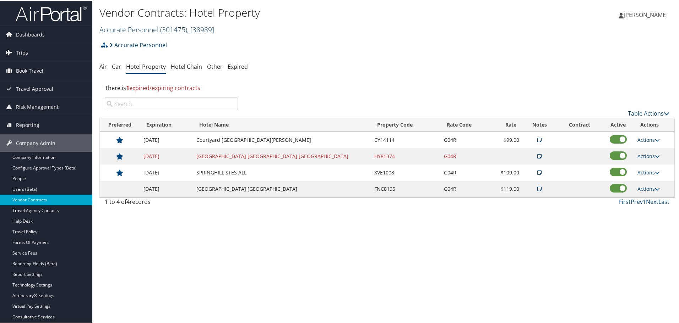
click at [187, 29] on span "( 301475 )" at bounding box center [173, 29] width 27 height 10
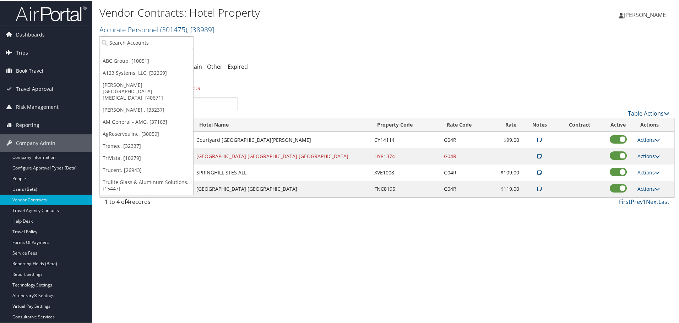
click at [176, 40] on input "search" at bounding box center [146, 42] width 93 height 13
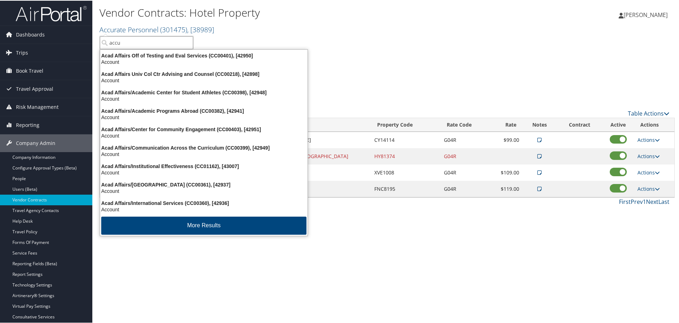
type input "accut"
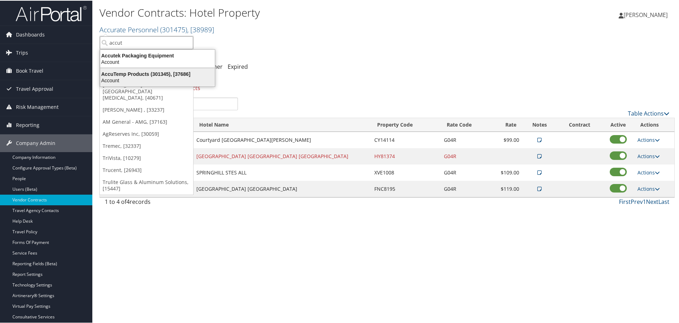
click at [179, 72] on div "AccuTemp Products (301345), [37686]" at bounding box center [157, 73] width 123 height 6
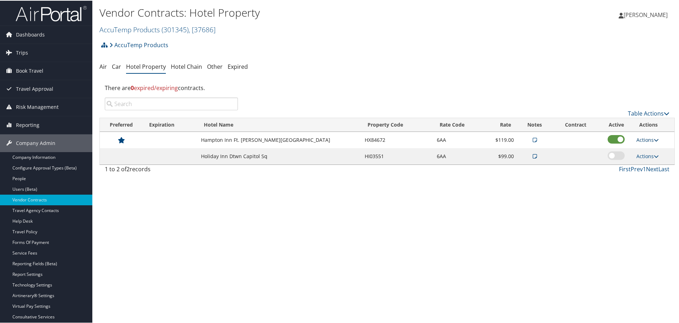
click at [649, 137] on link "Actions" at bounding box center [647, 139] width 22 height 7
click at [650, 162] on link "Edit" at bounding box center [652, 162] width 38 height 12
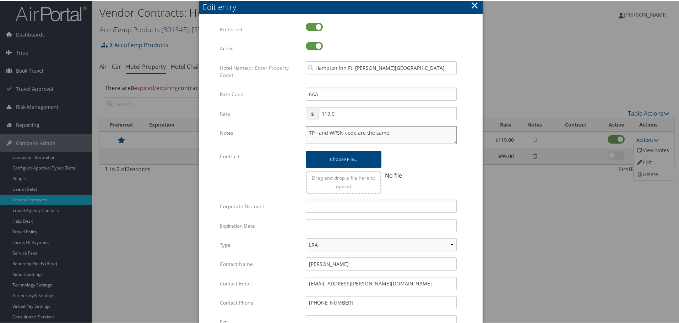
click at [306, 133] on textarea "TP+ and WPSN code are the same." at bounding box center [381, 135] width 151 height 18
paste textarea "Rates tested in TP+ [DATE];"
type textarea "Rates tested in TP+ [DATE]; TP+ and WPSN code are the same."
click at [339, 226] on input "text" at bounding box center [381, 225] width 151 height 13
type input "[DATE]"
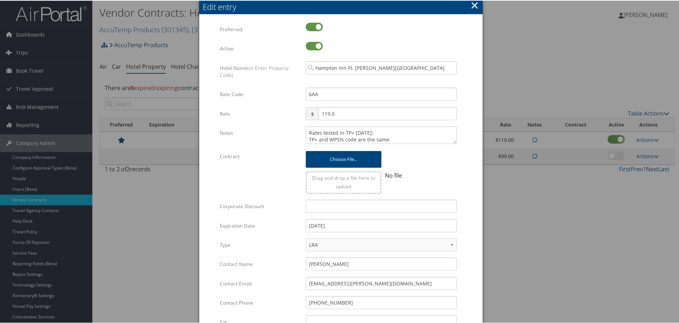
click at [468, 224] on form "Multiple values The selected items contain different values for this input. To …" at bounding box center [340, 217] width 269 height 390
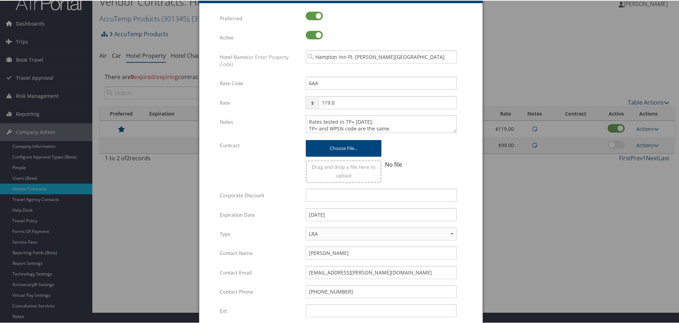
scroll to position [112, 0]
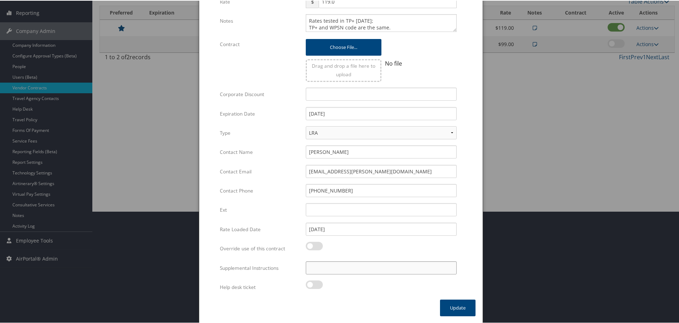
click at [384, 269] on input "Supplemental Instructions" at bounding box center [381, 267] width 151 height 13
paste input "SAB Prop ID -"
paste input "137490"
type input "SAB Prop ID - 137490"
click at [455, 307] on button "Update" at bounding box center [458, 307] width 36 height 17
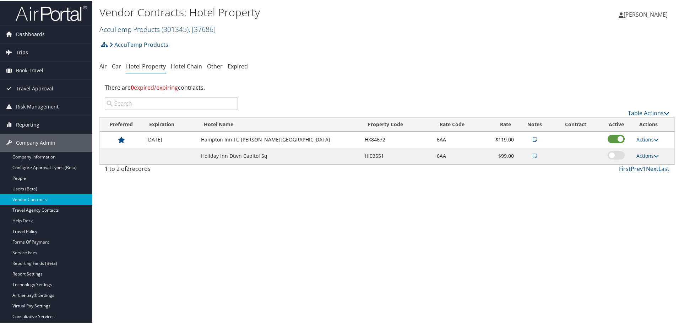
scroll to position [0, 0]
click at [182, 27] on span "( 301345 )" at bounding box center [175, 29] width 27 height 10
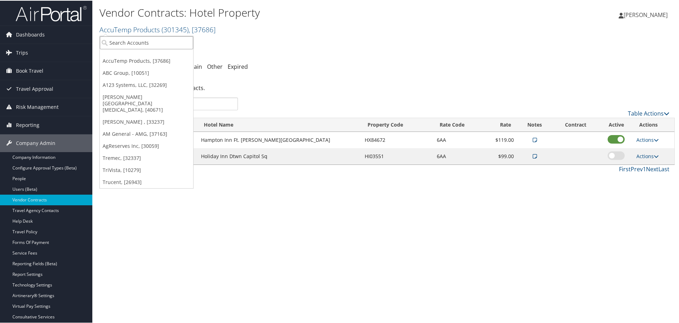
click at [168, 39] on input "search" at bounding box center [146, 42] width 93 height 13
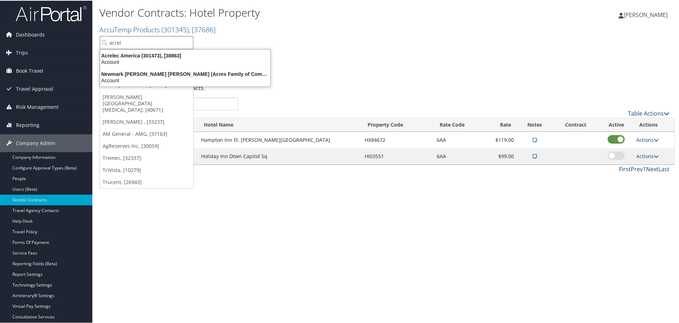
type input "acrele"
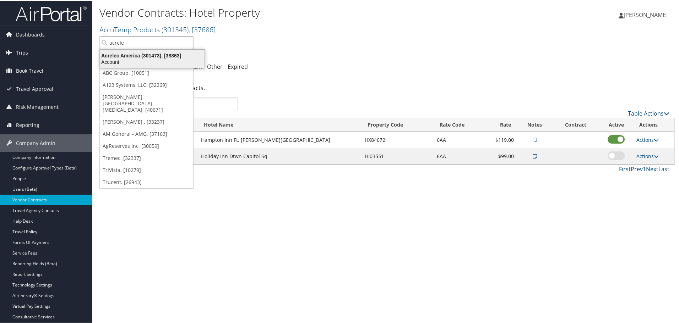
click at [175, 55] on div "Acrelec America (301473), [38863]" at bounding box center [152, 55] width 113 height 6
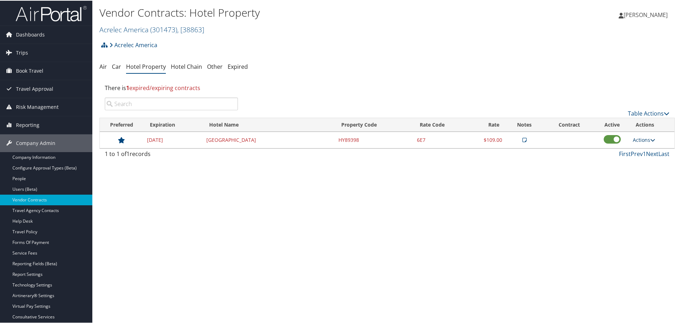
click at [645, 138] on link "Actions" at bounding box center [644, 139] width 22 height 7
click at [642, 158] on link "Edit" at bounding box center [649, 162] width 38 height 12
select select "NLRA"
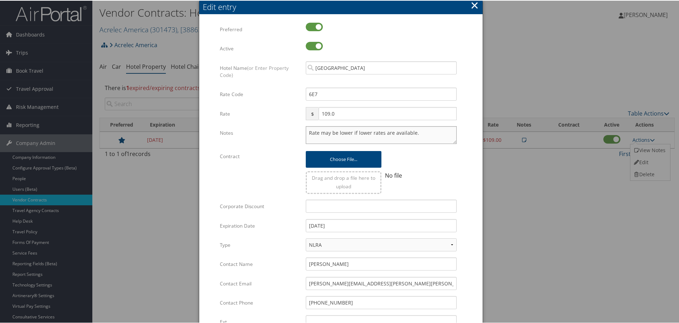
click at [307, 130] on textarea "Rate may be lower if lower rates are available." at bounding box center [381, 135] width 151 height 18
paste textarea "Rates tested in TP+ Aug 2025;"
type textarea "Rates tested in TP+ Aug 2025; Rate may be lower if lower rates are available."
click at [350, 225] on input "12/31/2024" at bounding box center [381, 225] width 151 height 13
type input "12/31/2025"
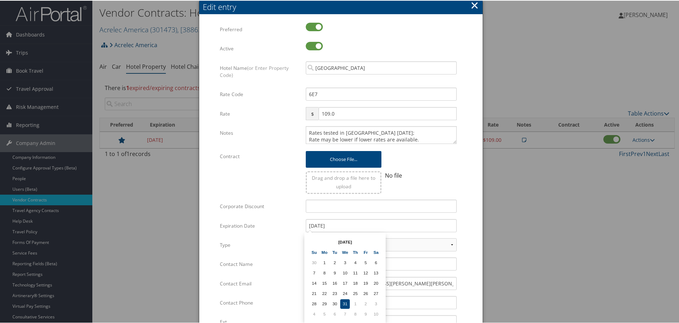
click at [468, 228] on form "Multiple values The selected items contain different values for this input. To …" at bounding box center [340, 217] width 269 height 390
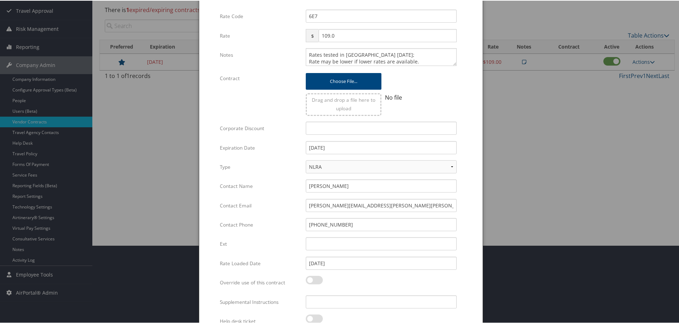
scroll to position [77, 0]
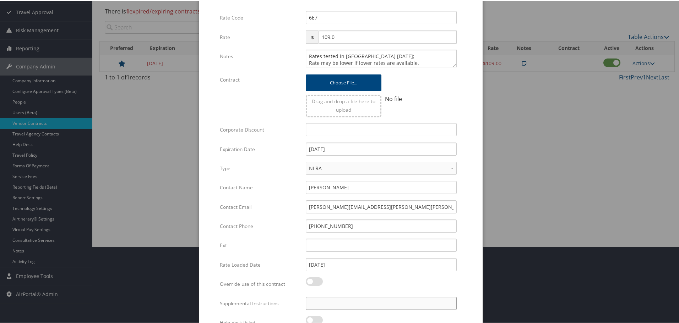
click at [367, 305] on input "Supplemental Instructions" at bounding box center [381, 302] width 151 height 13
paste input "SAB Prop ID -"
paste input "014251"
type input "SAB Prop ID - 014251"
click at [472, 276] on form "Multiple values The selected items contain different values for this input. To …" at bounding box center [340, 140] width 269 height 390
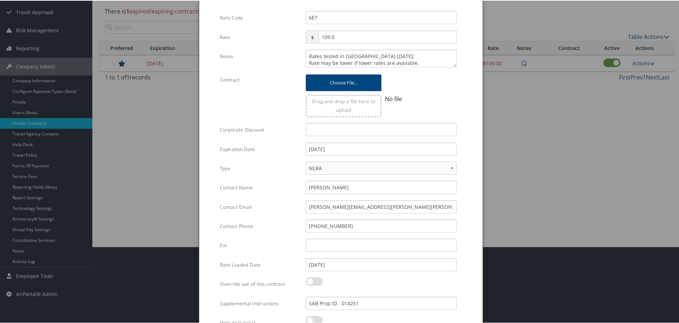
scroll to position [112, 0]
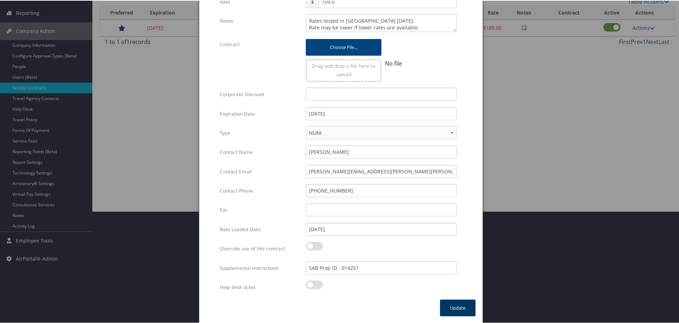
click at [460, 302] on button "Update" at bounding box center [458, 307] width 36 height 17
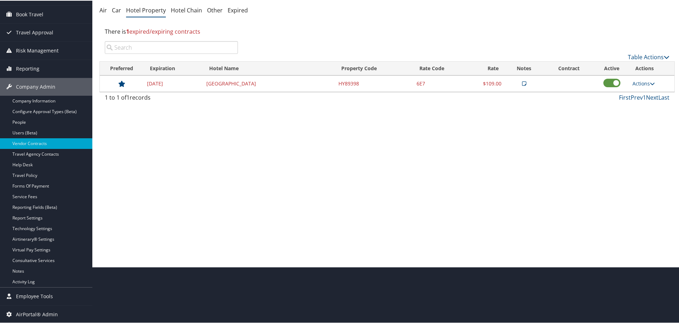
scroll to position [0, 0]
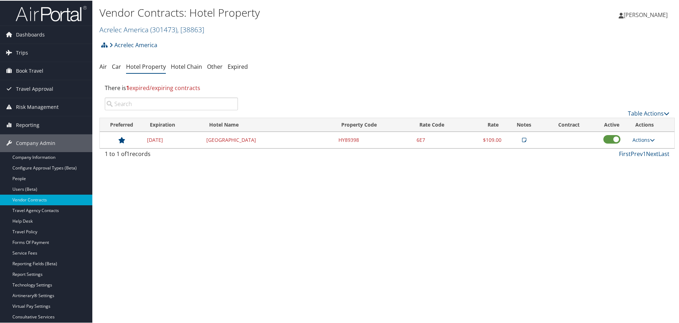
drag, startPoint x: 174, startPoint y: 27, endPoint x: 162, endPoint y: 37, distance: 15.4
click at [173, 28] on span "( 301473 )" at bounding box center [163, 29] width 27 height 10
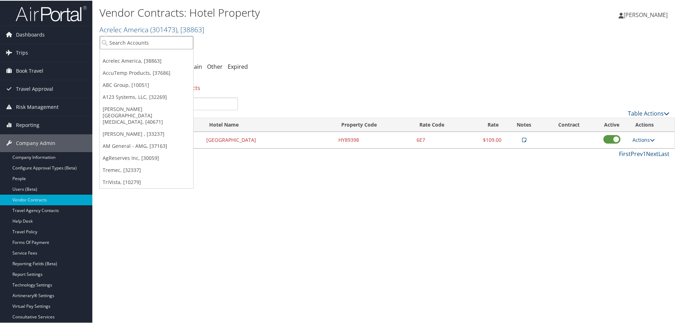
click at [160, 39] on input "search" at bounding box center [146, 42] width 93 height 13
type input "advertising produ"
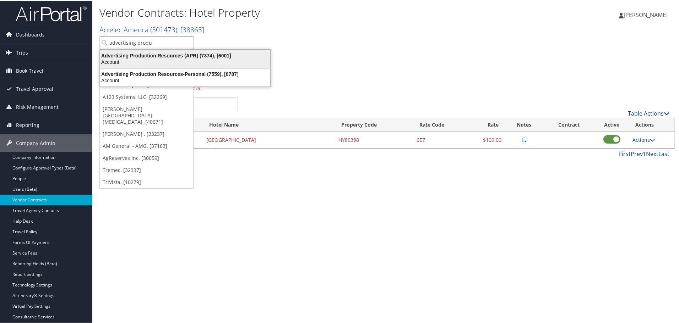
click at [161, 64] on div "Account" at bounding box center [185, 61] width 179 height 6
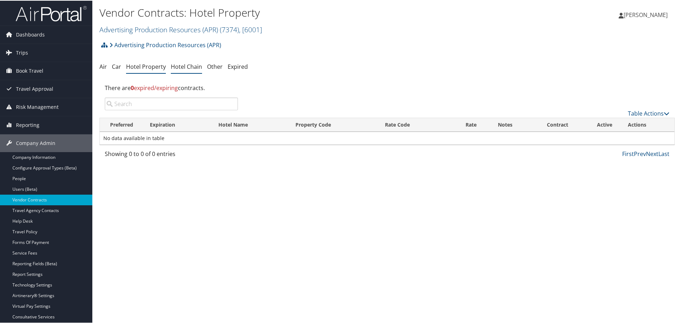
click at [192, 65] on link "Hotel Chain" at bounding box center [186, 66] width 31 height 8
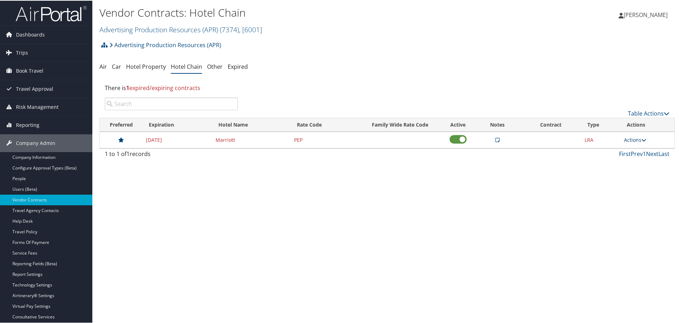
click at [628, 140] on link "Actions" at bounding box center [635, 139] width 22 height 7
click at [638, 164] on link "Edit" at bounding box center [641, 162] width 38 height 12
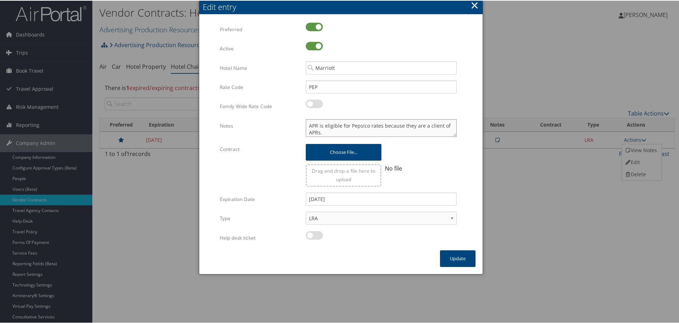
click at [306, 126] on textarea "APR is eligible for Pepsico rates because they are a client of APRs." at bounding box center [381, 128] width 151 height 18
paste textarea "Rates tested in TP+ [DATE];"
type textarea "Rates tested in TP+ Aug 2025; APR is eligible for Pepsico rates because they ar…"
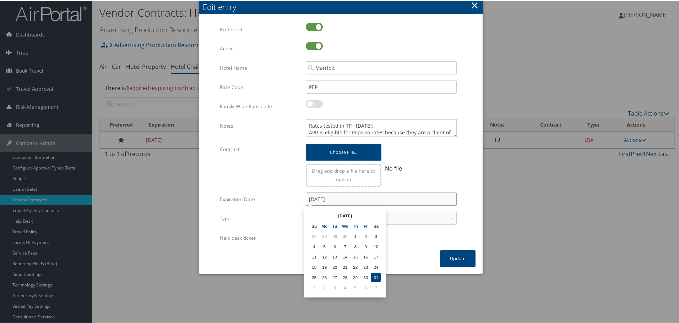
drag, startPoint x: 362, startPoint y: 199, endPoint x: 260, endPoint y: 204, distance: 102.7
click at [260, 204] on div "Expiration Date 12/31/2022 Multiple values The selected items contain different…" at bounding box center [341, 201] width 242 height 19
click at [407, 247] on div "Help desk ticket Multiple values The selected items contain different values fo…" at bounding box center [341, 240] width 242 height 19
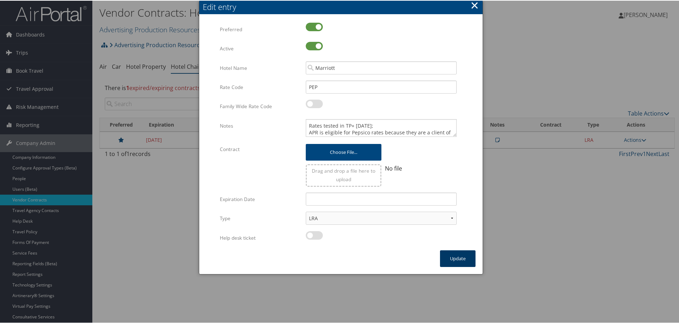
click at [462, 258] on button "Update" at bounding box center [458, 258] width 36 height 17
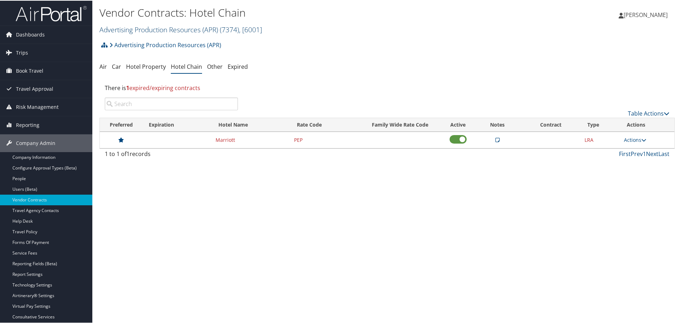
click at [175, 32] on link "Advertising Production Resources (APR) ( 7374 ) , [ 6001 ]" at bounding box center [180, 29] width 163 height 10
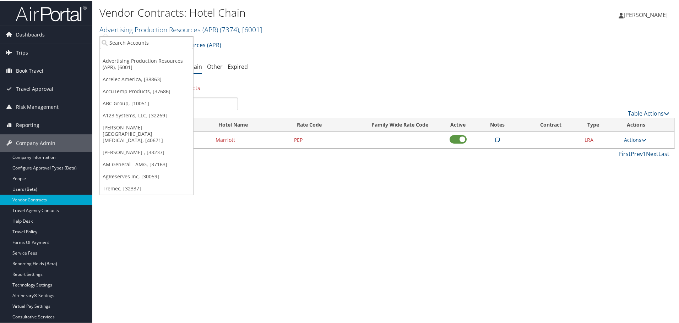
click at [163, 41] on input "search" at bounding box center [146, 42] width 93 height 13
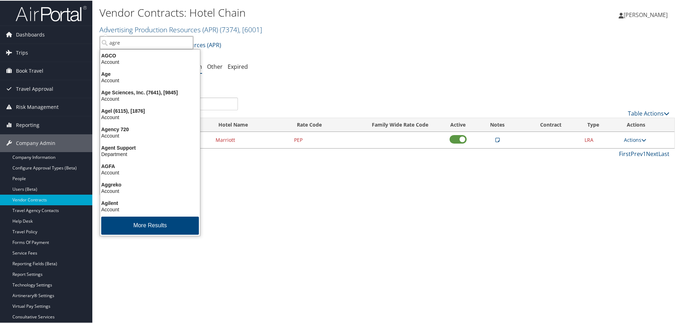
type input "agres"
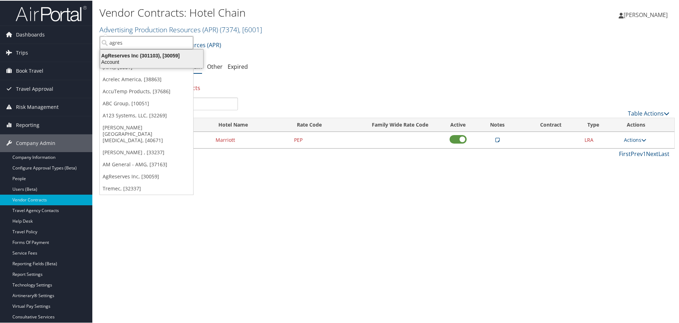
click at [162, 53] on div "AgReserves Inc (301103), [30059]" at bounding box center [151, 55] width 111 height 6
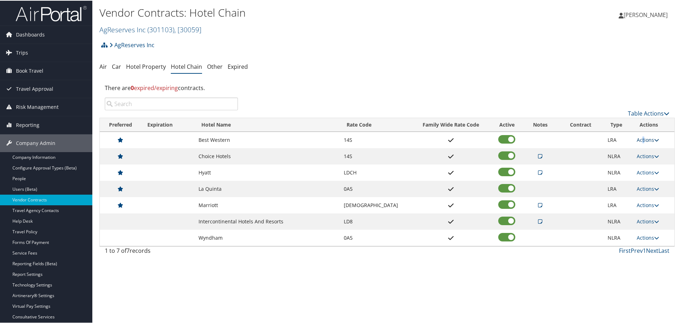
click at [639, 139] on link "Actions" at bounding box center [648, 139] width 22 height 7
click at [647, 151] on link "Edit" at bounding box center [646, 150] width 27 height 12
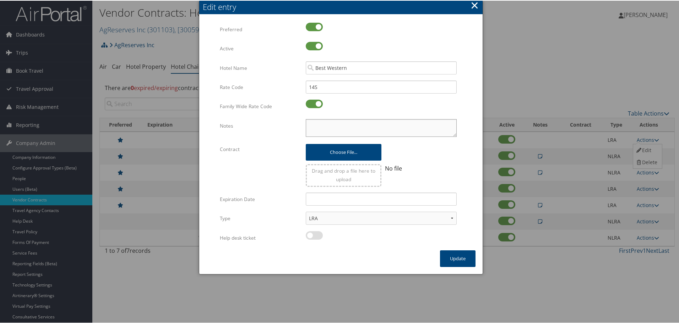
click at [309, 119] on textarea "Notes" at bounding box center [381, 128] width 151 height 18
paste textarea "Rates tested in TP+ [DATE];"
type textarea "Rates tested in TP+ [DATE];"
click at [451, 255] on button "Update" at bounding box center [458, 258] width 36 height 17
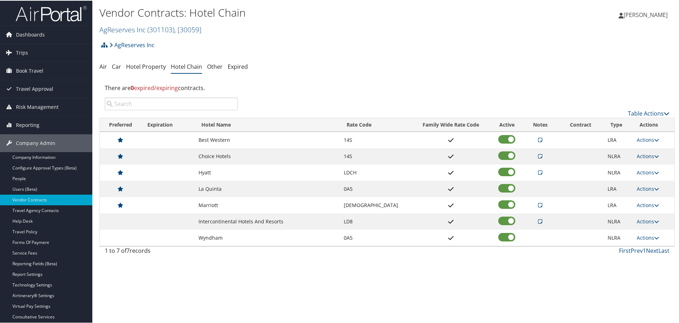
click at [640, 155] on link "Actions" at bounding box center [648, 155] width 22 height 7
click at [650, 178] on link "Edit" at bounding box center [652, 178] width 38 height 12
select select "NLRA"
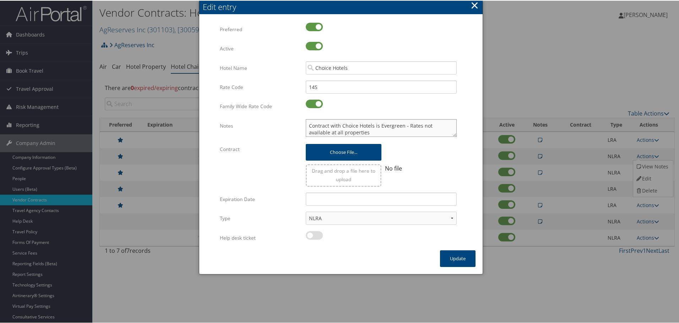
click at [307, 125] on textarea "Contract with Choice Hotels is Evergreen - Rates not available at all propertie…" at bounding box center [381, 128] width 151 height 18
paste textarea "Rates tested in TP+ [DATE];"
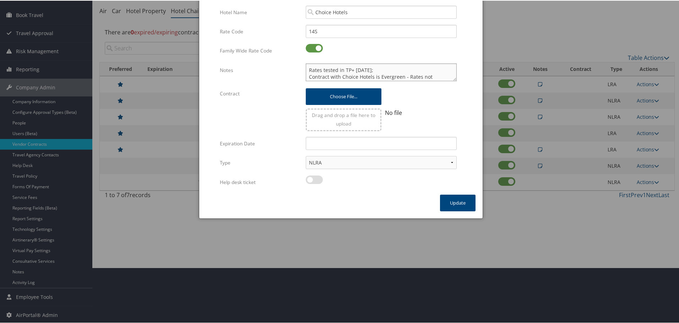
scroll to position [56, 0]
type textarea "Rates tested in TP+ Aug 2025; Contract with Choice Hotels is Evergreen - Rates …"
click at [447, 201] on button "Update" at bounding box center [458, 201] width 36 height 17
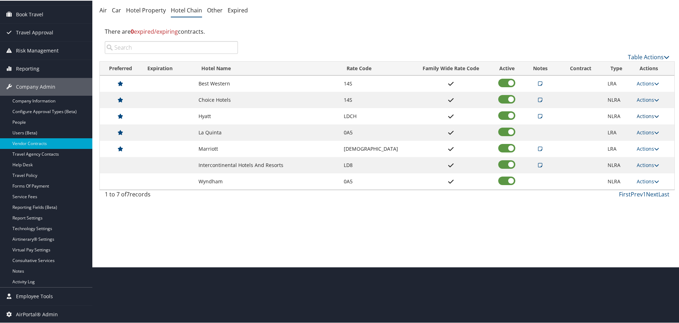
click at [640, 116] on link "Actions" at bounding box center [648, 115] width 22 height 7
click at [649, 134] on link "Edit" at bounding box center [652, 138] width 38 height 12
select select "NLRA"
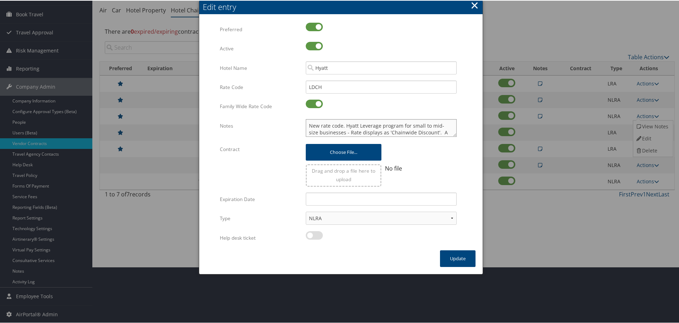
click at [307, 124] on textarea "New rate code. Hyatt Leverage program for small to mid-size businesses - Rate d…" at bounding box center [381, 128] width 151 height 18
paste textarea "Rates tested in TP+ Aug 2025;"
type textarea "Rates tested in TP+ Aug 2025; New rate code. Hyatt Leverage program for small t…"
click at [453, 258] on button "Update" at bounding box center [458, 258] width 36 height 17
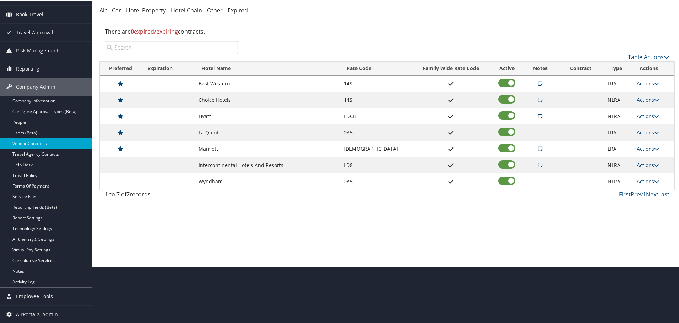
click at [639, 167] on link "Actions" at bounding box center [648, 164] width 22 height 7
click at [646, 185] on link "Edit" at bounding box center [652, 187] width 38 height 12
select select "NLRA"
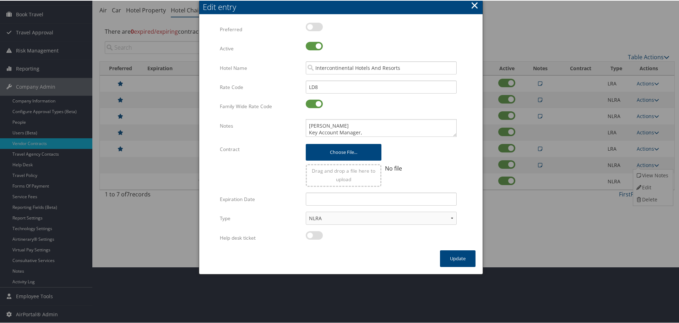
click at [303, 127] on div "Jenalee Crawford Key Account Manager, Mobile: 208-972-6328 | jenalee.crawford@i…" at bounding box center [381, 130] width 162 height 23
click at [306, 124] on textarea "Jenalee Crawford Key Account Manager, Mobile: 208-972-6328 | jenalee.crawford@i…" at bounding box center [381, 128] width 151 height 18
paste textarea "Rates tested in TP+ [DATE];"
type textarea "Rates tested in TP+ Aug 2025; Jenalee Crawford Key Account Manager, Mobile: 208…"
click at [451, 256] on button "Update" at bounding box center [458, 258] width 36 height 17
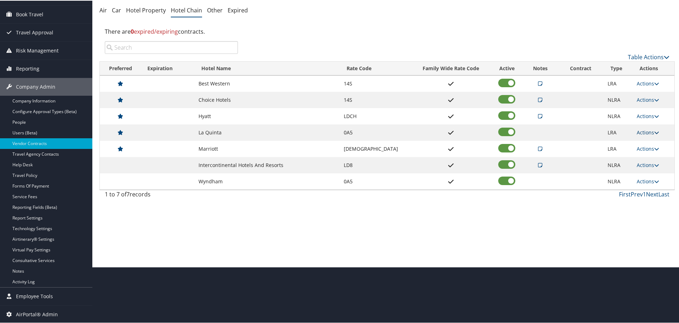
click at [645, 131] on link "Actions" at bounding box center [648, 132] width 22 height 7
click at [651, 142] on link "Edit" at bounding box center [646, 142] width 27 height 12
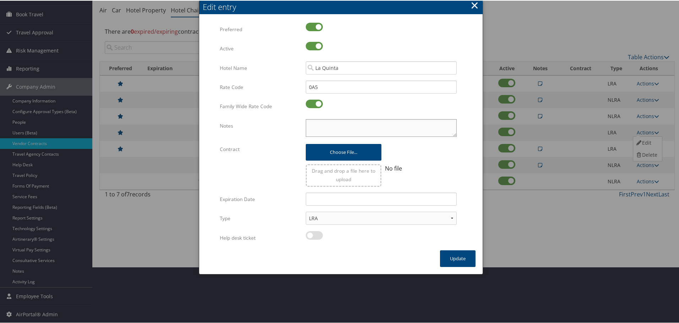
click at [356, 128] on textarea "Notes" at bounding box center [381, 128] width 151 height 18
paste textarea "Rates tested in TP+ [DATE];"
type textarea "Rates tested in TP+ [DATE];"
click at [462, 260] on button "Update" at bounding box center [458, 258] width 36 height 17
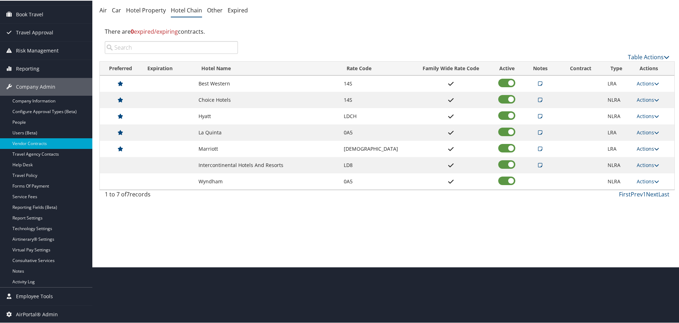
click at [646, 147] on link "Actions" at bounding box center [648, 148] width 22 height 7
click at [647, 169] on link "Edit" at bounding box center [652, 171] width 38 height 12
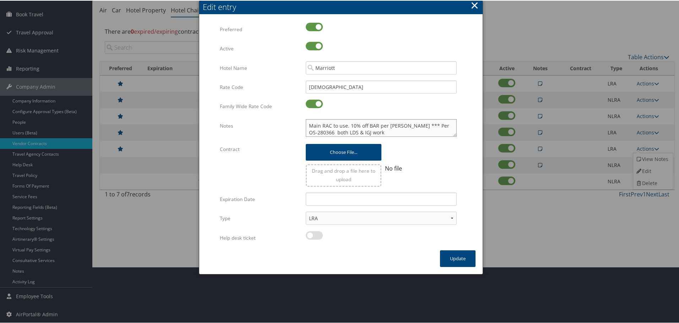
click at [306, 127] on textarea "Main RAC to use. 10% off BAR per James McMaster *** Per OS-280366 both LDS & IG…" at bounding box center [381, 128] width 151 height 18
paste textarea "Rates tested in TP+ [DATE];"
type textarea "Rates tested in TP+ Aug 2025; Main RAC to use. 10% off BAR per James McMaster *…"
click at [462, 257] on button "Update" at bounding box center [458, 258] width 36 height 17
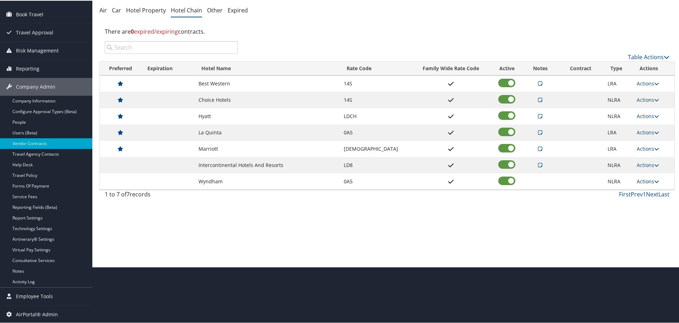
click at [649, 180] on link "Actions" at bounding box center [648, 181] width 22 height 7
click at [649, 190] on link "Edit" at bounding box center [646, 191] width 27 height 12
select select "NLRA"
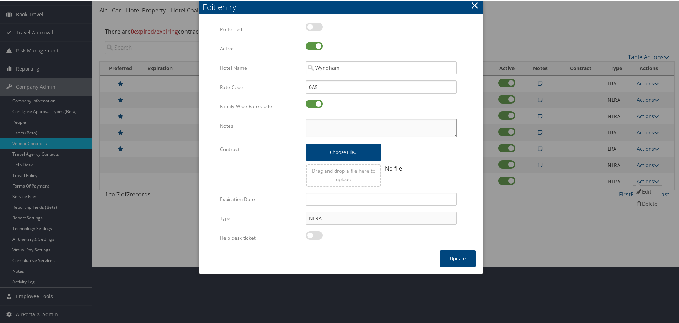
click at [353, 128] on textarea "Notes" at bounding box center [381, 128] width 151 height 18
paste textarea "Rates tested in TP+ [DATE];"
type textarea "Rates tested in TP+ [DATE];"
click at [453, 262] on button "Update" at bounding box center [458, 258] width 36 height 17
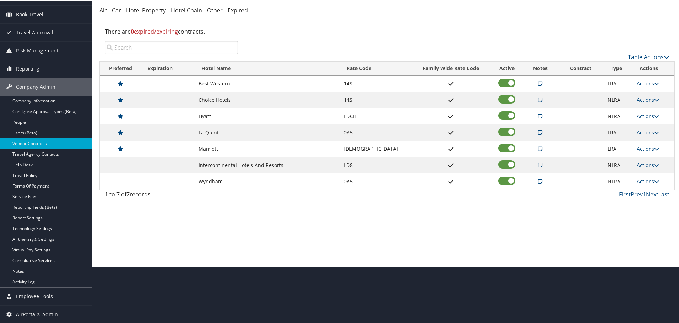
click at [146, 9] on link "Hotel Property" at bounding box center [146, 10] width 40 height 8
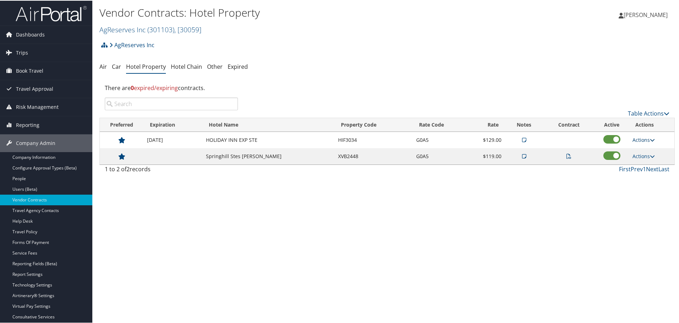
click at [647, 139] on link "Actions" at bounding box center [643, 139] width 22 height 7
click at [650, 164] on link "Edit" at bounding box center [649, 162] width 38 height 12
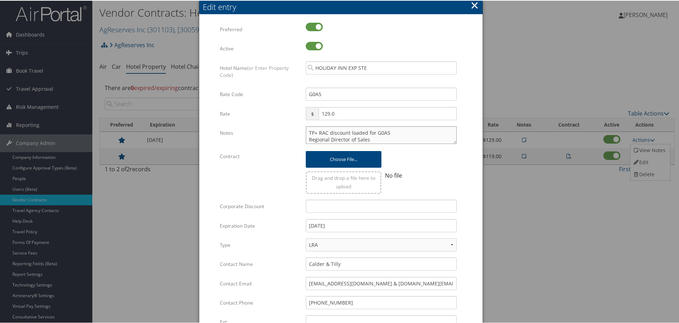
click at [306, 130] on textarea "TP+ RAC discount loaded for G0A5 Regional Director of Sales [PHONE_NUMBER] [EMA…" at bounding box center [381, 135] width 151 height 18
paste textarea "Rates tested in TP+ Aug 2025;"
type textarea "Rates tested in TP+ Aug 2025; TP+ RAC discount loaded for G0A5 Regional Directo…"
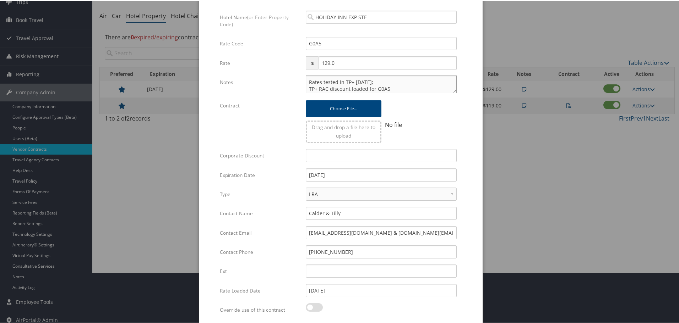
scroll to position [112, 0]
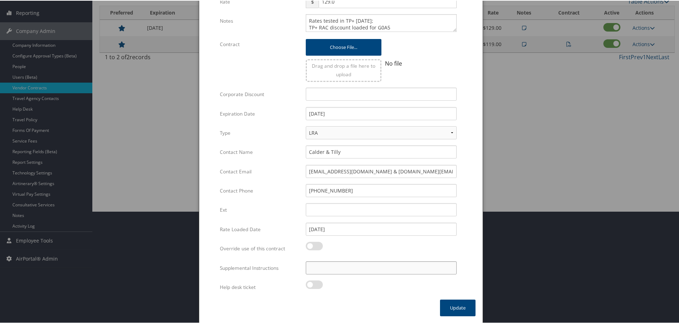
click at [388, 263] on input "Supplemental Instructions" at bounding box center [381, 267] width 151 height 13
paste input "SAB Prop ID -"
paste input "326376"
type input "SAB Prop ID - 326376"
click at [471, 310] on button "Update" at bounding box center [458, 307] width 36 height 17
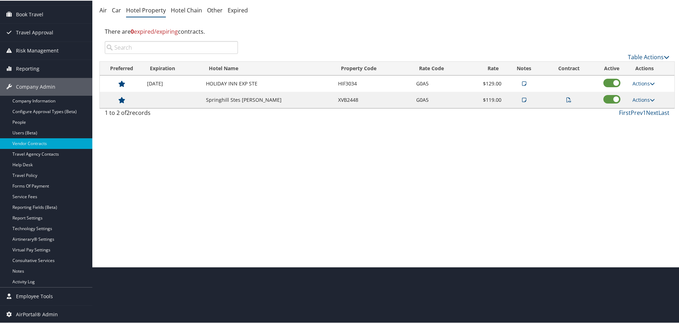
scroll to position [56, 0]
click at [637, 100] on link "Actions" at bounding box center [643, 99] width 22 height 7
drag, startPoint x: 649, startPoint y: 130, endPoint x: 640, endPoint y: 138, distance: 12.6
click at [650, 130] on link "Edit" at bounding box center [652, 134] width 45 height 12
select select "NLRA"
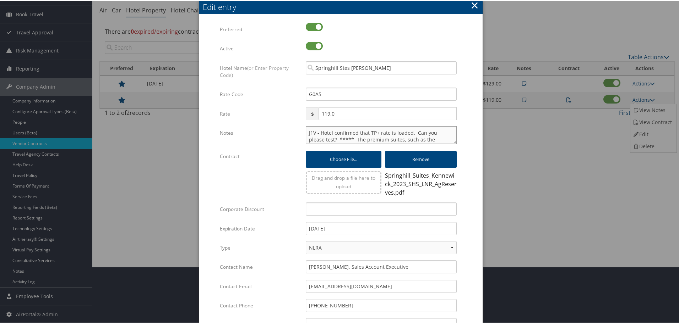
click at [306, 131] on textarea "J1V - Hotel confirmed that TP+ rate is loaded. Can you please test? ***** The p…" at bounding box center [381, 135] width 151 height 18
paste textarea "Rates tested in TP+ [DATE];"
type textarea "Rates tested in TP+ Aug 2025; J1V - Hotel confirmed that TP+ rate is loaded. Ca…"
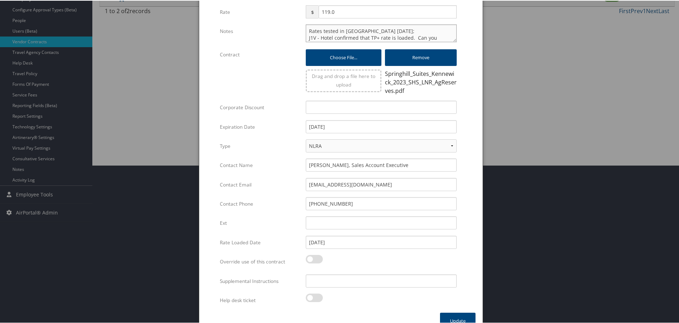
scroll to position [171, 0]
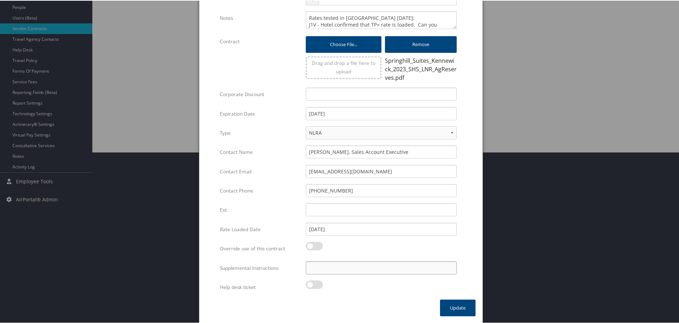
click at [370, 269] on input "Supplemental Instructions" at bounding box center [381, 267] width 151 height 13
paste input "SAB Prop ID -"
paste input "281724"
type input "SAB Prop ID - 281724"
click at [450, 305] on button "Update" at bounding box center [458, 307] width 36 height 17
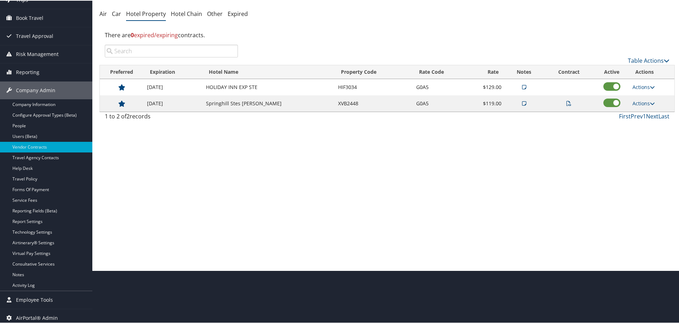
scroll to position [0, 0]
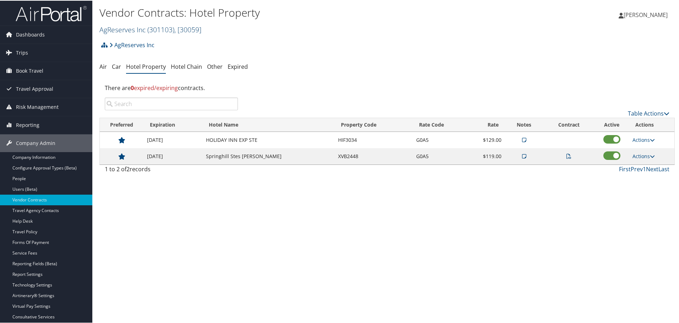
click at [169, 27] on span "( 301103 )" at bounding box center [160, 29] width 27 height 10
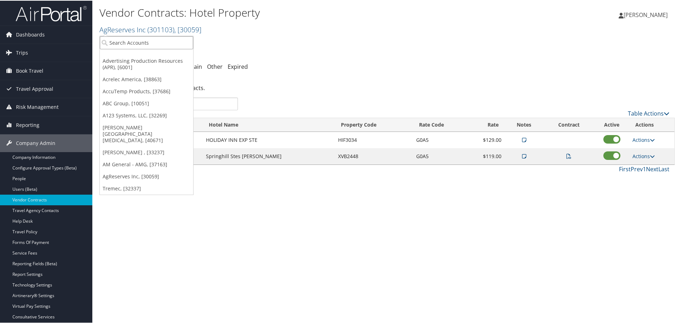
click at [157, 40] on input "search" at bounding box center [146, 42] width 93 height 13
type input "all star h"
click at [136, 57] on div "All Star Healthcare Solutions (7896), [26835]" at bounding box center [166, 55] width 141 height 6
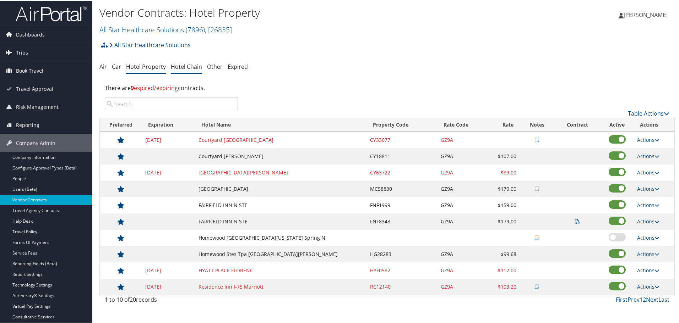
click at [181, 68] on link "Hotel Chain" at bounding box center [186, 66] width 31 height 8
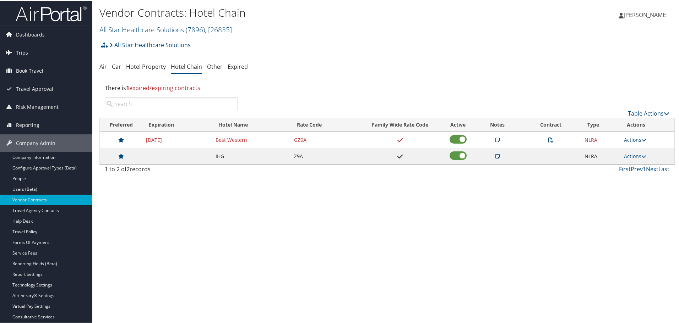
click at [638, 138] on link "Actions" at bounding box center [635, 139] width 22 height 7
click at [645, 170] on link "Edit" at bounding box center [644, 174] width 45 height 12
select select "NLRA"
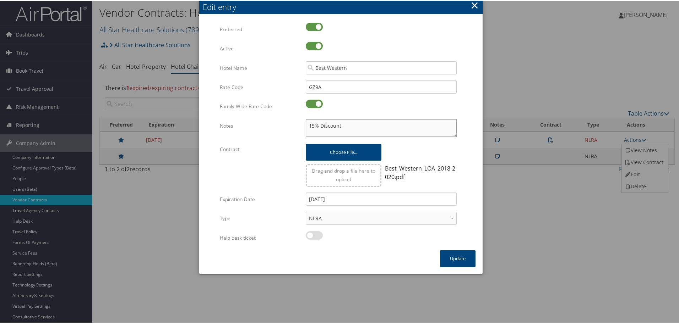
click at [306, 126] on textarea "15% Discount" at bounding box center [381, 128] width 151 height 18
paste textarea "Rates tested in TP+ [DATE];"
type textarea "Rates tested in TP+ Aug 2025; 15% Discount"
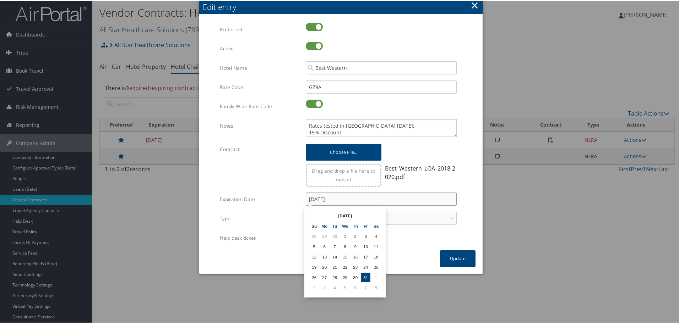
drag, startPoint x: 346, startPoint y: 200, endPoint x: 283, endPoint y: 201, distance: 63.2
click at [283, 201] on div "Expiration Date 12/31/2021 Multiple values The selected items contain different…" at bounding box center [341, 201] width 242 height 19
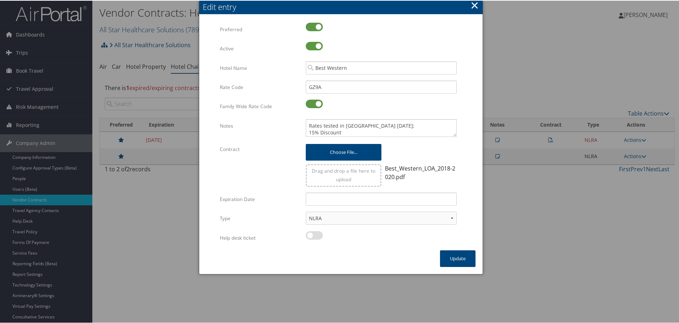
click at [283, 201] on label "Expiration Date" at bounding box center [260, 198] width 81 height 13
click at [458, 258] on button "Update" at bounding box center [458, 258] width 36 height 17
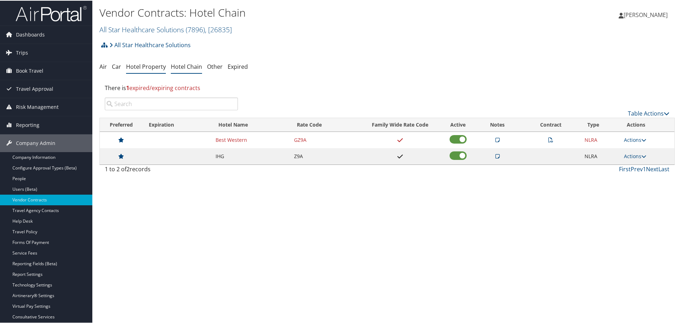
click at [141, 66] on link "Hotel Property" at bounding box center [146, 66] width 40 height 8
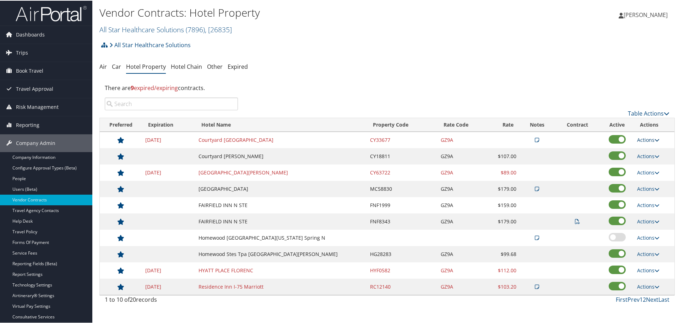
click at [645, 140] on link "Actions" at bounding box center [648, 139] width 22 height 7
click at [651, 157] on link "Edit" at bounding box center [652, 162] width 38 height 12
select select "NLRA"
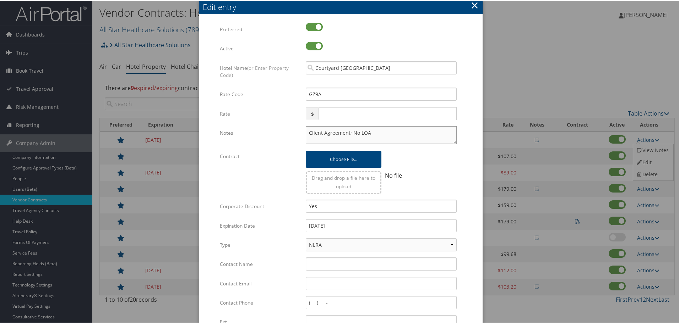
click at [306, 131] on textarea "Client Agreement; No LOA" at bounding box center [381, 135] width 151 height 18
paste textarea "Rates tested in TP+ [DATE];"
type textarea "Rates tested in [GEOGRAPHIC_DATA] [DATE]; Client Agreement; No LOA"
click at [350, 225] on input "[DATE]" at bounding box center [381, 225] width 151 height 13
type input "[DATE]"
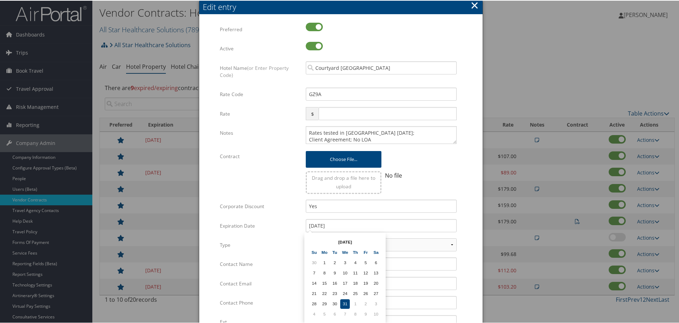
drag, startPoint x: 478, startPoint y: 233, endPoint x: 473, endPoint y: 233, distance: 5.3
click at [477, 233] on div "Multiple values The selected items contain different values for this input. To …" at bounding box center [340, 213] width 283 height 397
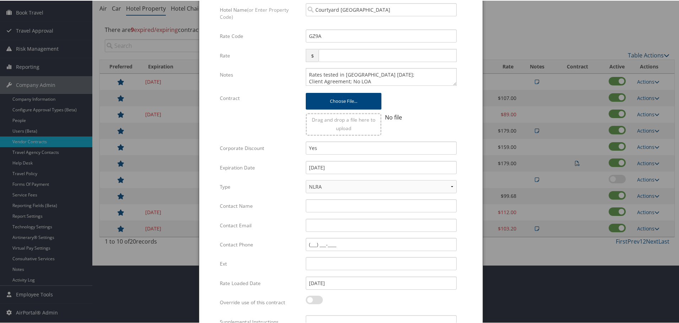
scroll to position [112, 0]
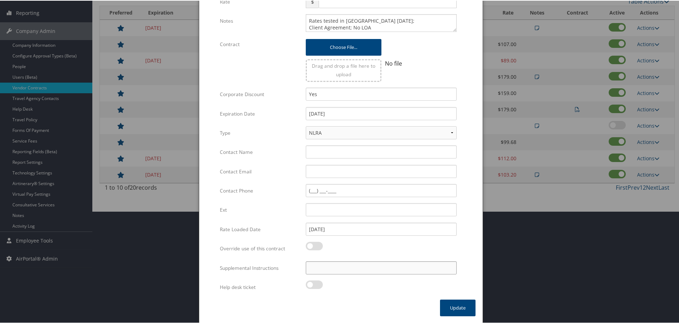
click at [362, 267] on input "Supplemental Instructions" at bounding box center [381, 267] width 151 height 13
paste input "SAB Prop ID -"
paste input "056601"
type input "SAB Prop ID - 056601"
click at [451, 312] on button "Update" at bounding box center [458, 307] width 36 height 17
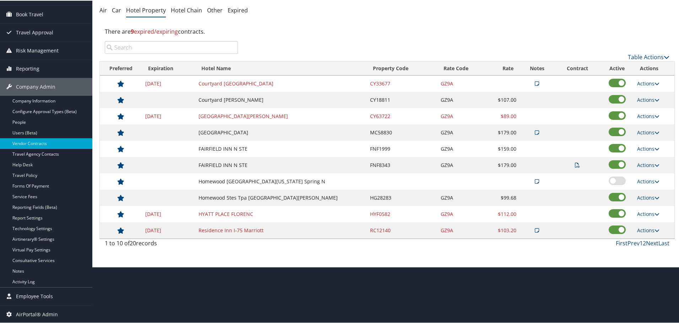
scroll to position [56, 0]
click at [644, 99] on link "Actions" at bounding box center [648, 99] width 22 height 7
click at [648, 111] on link "Edit" at bounding box center [646, 110] width 27 height 12
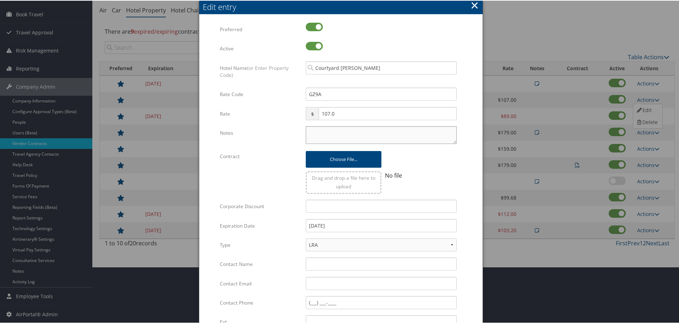
click at [313, 133] on textarea "Notes" at bounding box center [381, 135] width 151 height 18
paste textarea "Rates tested in TP+ [DATE];"
type textarea "Rates tested in TP+ [DATE];"
click at [432, 179] on div "No file" at bounding box center [421, 175] width 72 height 9
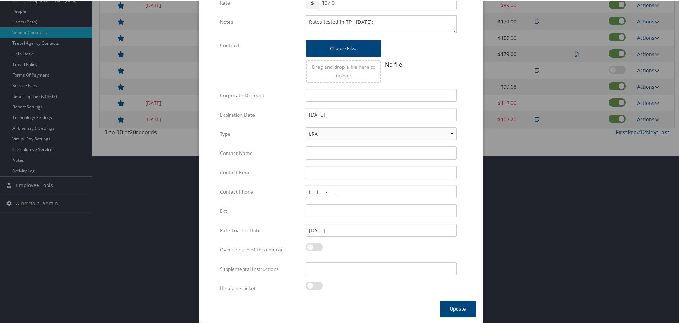
scroll to position [169, 0]
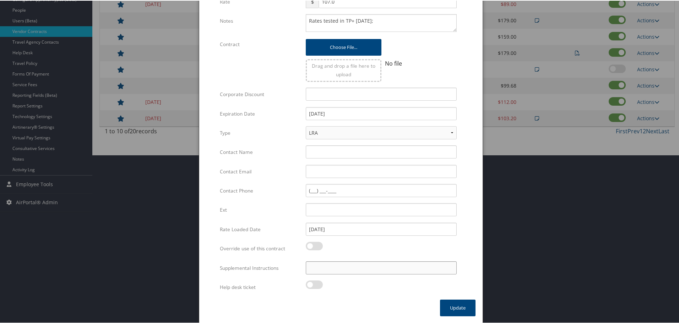
click at [348, 269] on input "Supplemental Instructions" at bounding box center [381, 267] width 151 height 13
paste input "SAB Prop ID -"
paste input "048620"
type input "SAB Prop ID - 048620"
click at [451, 301] on button "Update" at bounding box center [458, 307] width 36 height 17
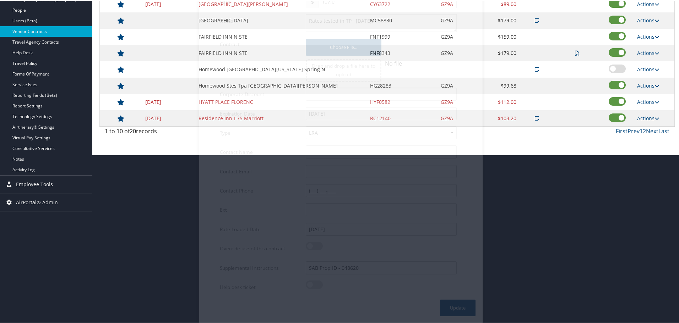
scroll to position [56, 0]
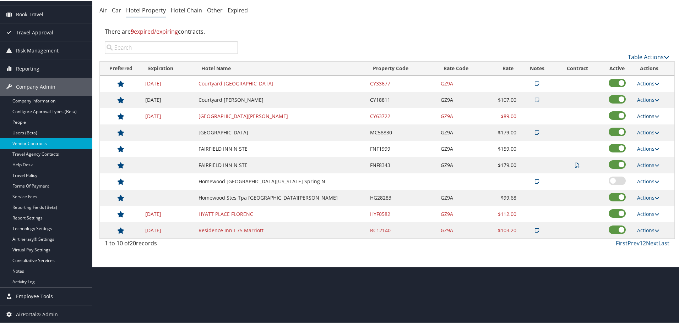
click at [639, 112] on link "Actions" at bounding box center [648, 115] width 22 height 7
click at [642, 126] on link "Edit" at bounding box center [646, 126] width 27 height 12
select select "NLRA"
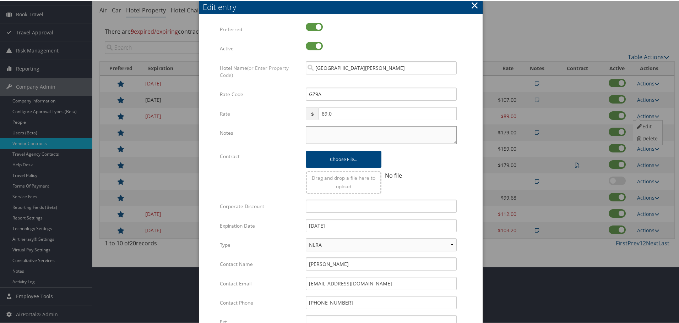
click at [331, 132] on textarea "Notes" at bounding box center [381, 135] width 151 height 18
paste textarea "Rates tested in TP+ [DATE];"
type textarea "Rates tested in TP+ [DATE];"
click at [355, 229] on input "[DATE]" at bounding box center [381, 225] width 151 height 13
type input "[DATE]"
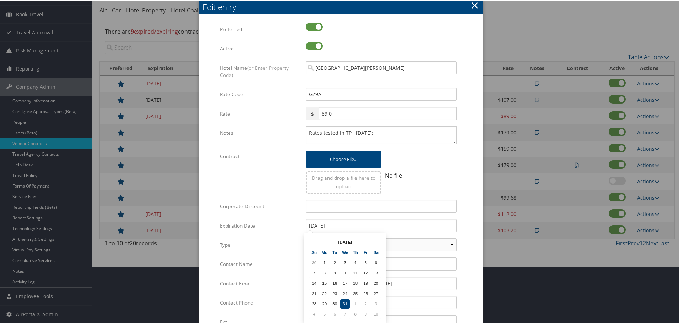
click at [462, 233] on form "Multiple values The selected items contain different values for this input. To …" at bounding box center [340, 217] width 269 height 390
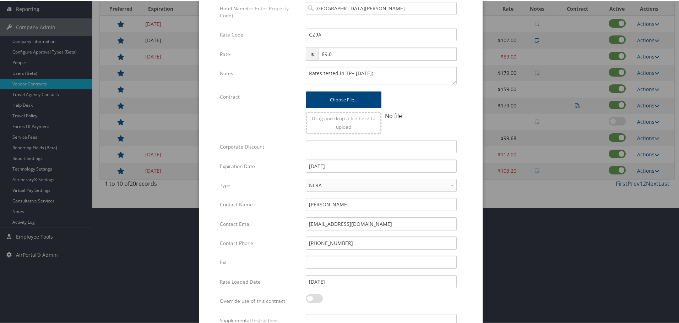
scroll to position [169, 0]
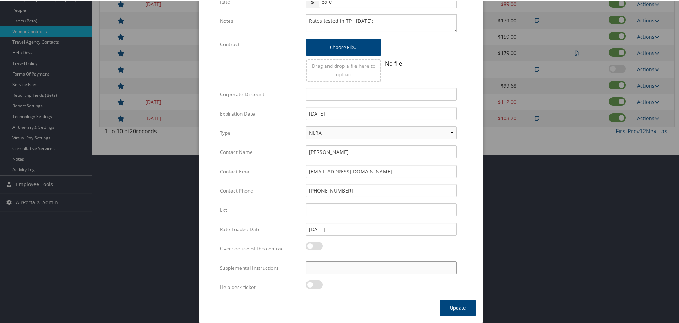
click at [368, 273] on input "Supplemental Instructions" at bounding box center [381, 267] width 151 height 13
paste input "SAB Prop ID -"
paste input "018650"
type input "SAB Prop ID - 018650"
click at [449, 315] on button "Update" at bounding box center [458, 307] width 36 height 17
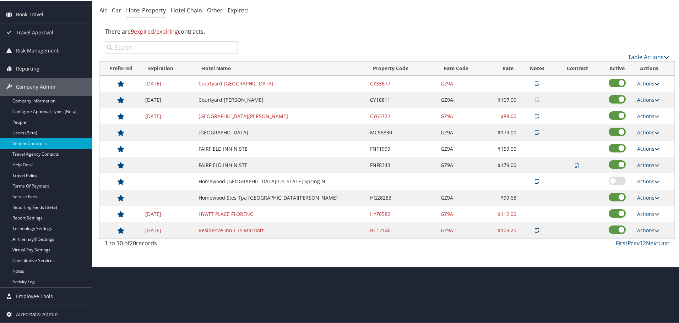
scroll to position [56, 0]
click at [640, 165] on link "Actions" at bounding box center [648, 164] width 22 height 7
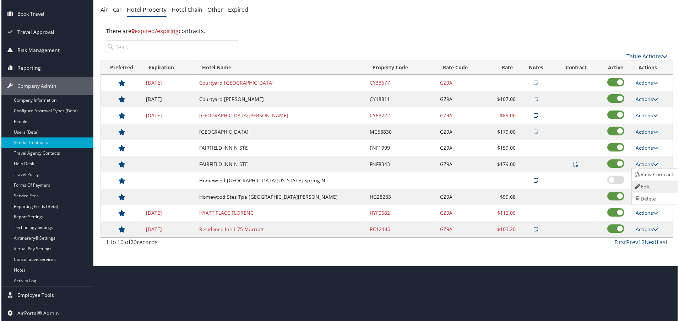
click at [647, 182] on link "Edit" at bounding box center [655, 187] width 45 height 12
select select "NLRA"
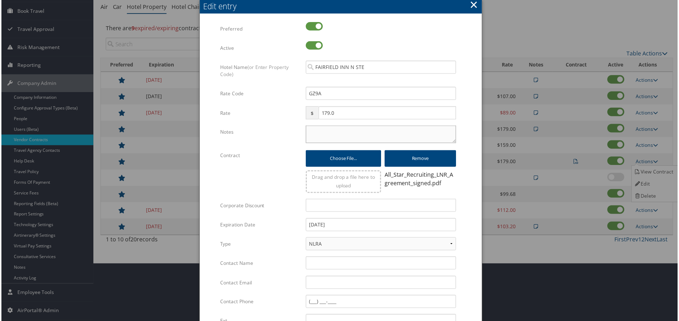
click at [320, 132] on textarea "Notes" at bounding box center [381, 135] width 151 height 18
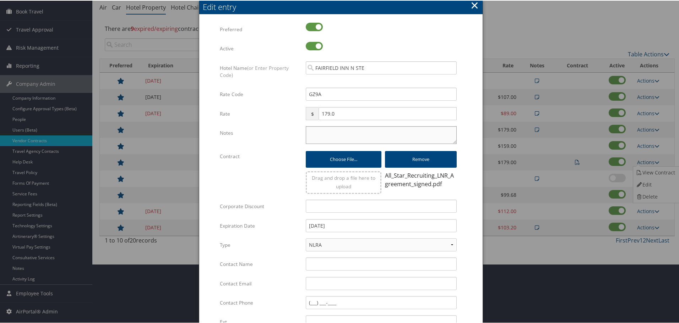
paste textarea "Rates tested in TP+ [DATE];"
type textarea "Rates tested in TP+ [DATE];"
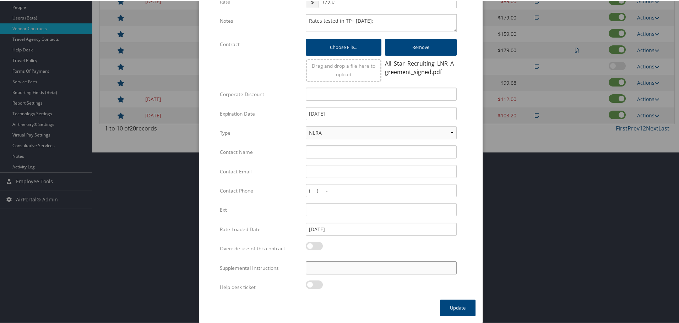
click at [343, 266] on input "Supplemental Instructions" at bounding box center [381, 267] width 151 height 13
paste input "SAB Prop ID -"
paste input "383152"
type input "SAB Prop ID - 383152"
click at [448, 306] on button "Update" at bounding box center [458, 307] width 36 height 17
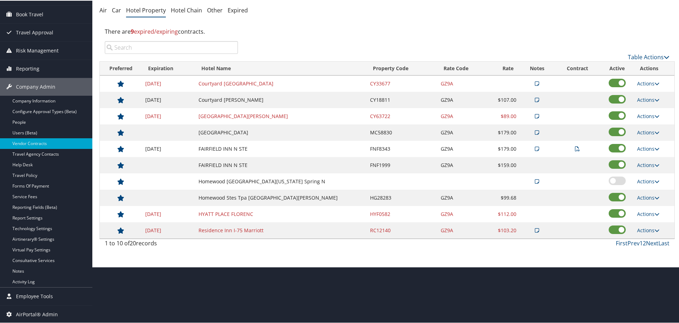
scroll to position [56, 0]
